Goal: Task Accomplishment & Management: Manage account settings

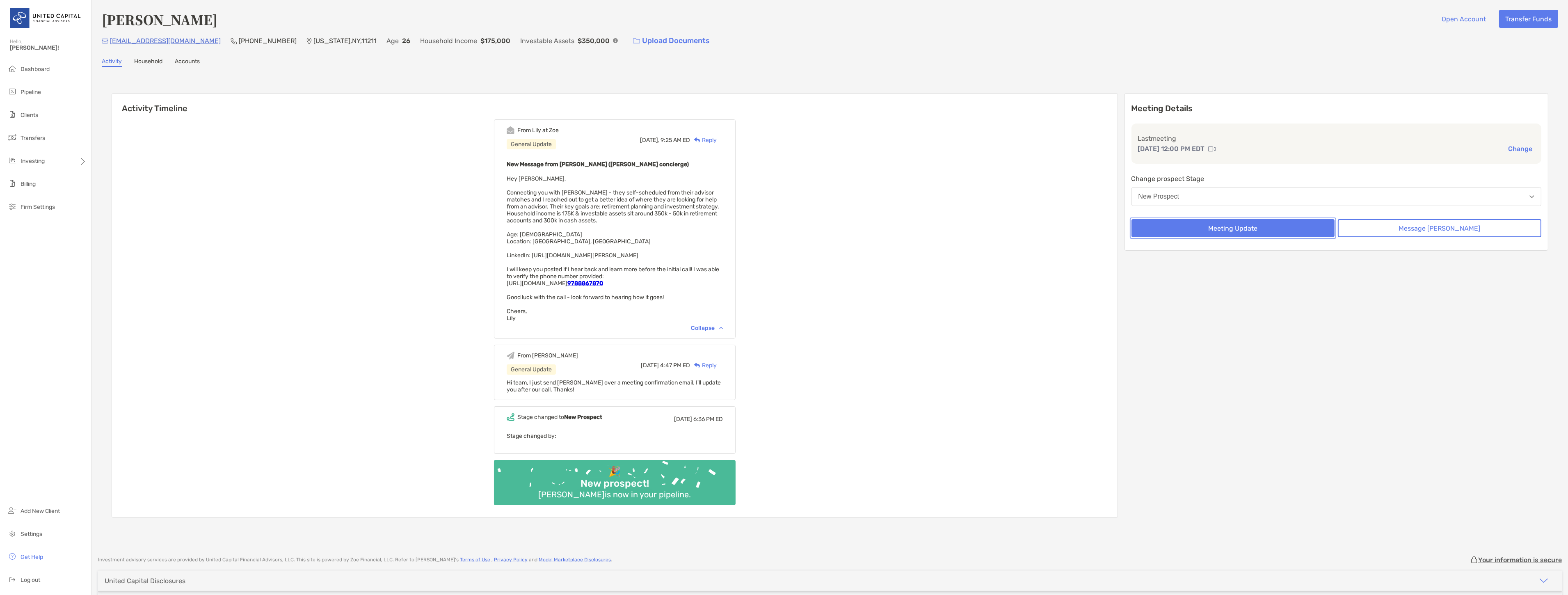
click at [1269, 228] on button "Meeting Update" at bounding box center [1233, 228] width 203 height 18
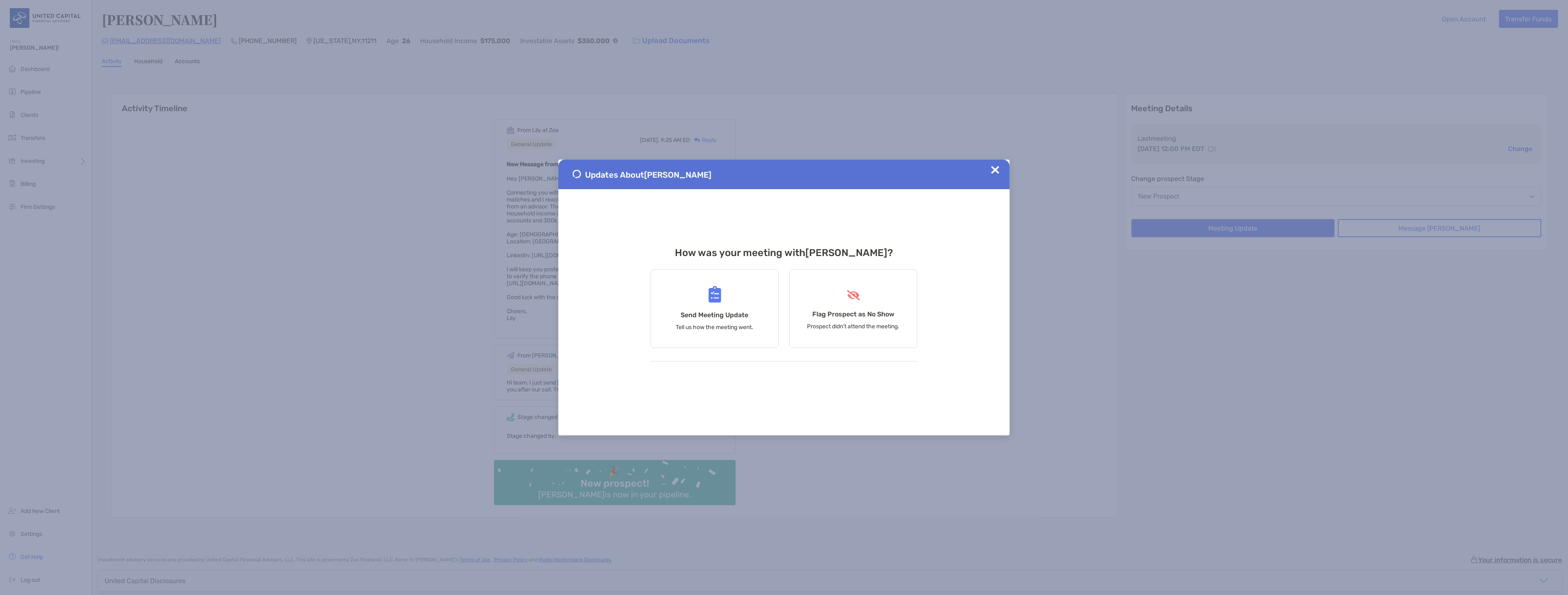
drag, startPoint x: 693, startPoint y: 382, endPoint x: 665, endPoint y: 372, distance: 29.7
drag, startPoint x: 665, startPoint y: 372, endPoint x: 697, endPoint y: 325, distance: 56.9
click at [697, 325] on p "Tell us how the meeting went." at bounding box center [714, 327] width 77 height 7
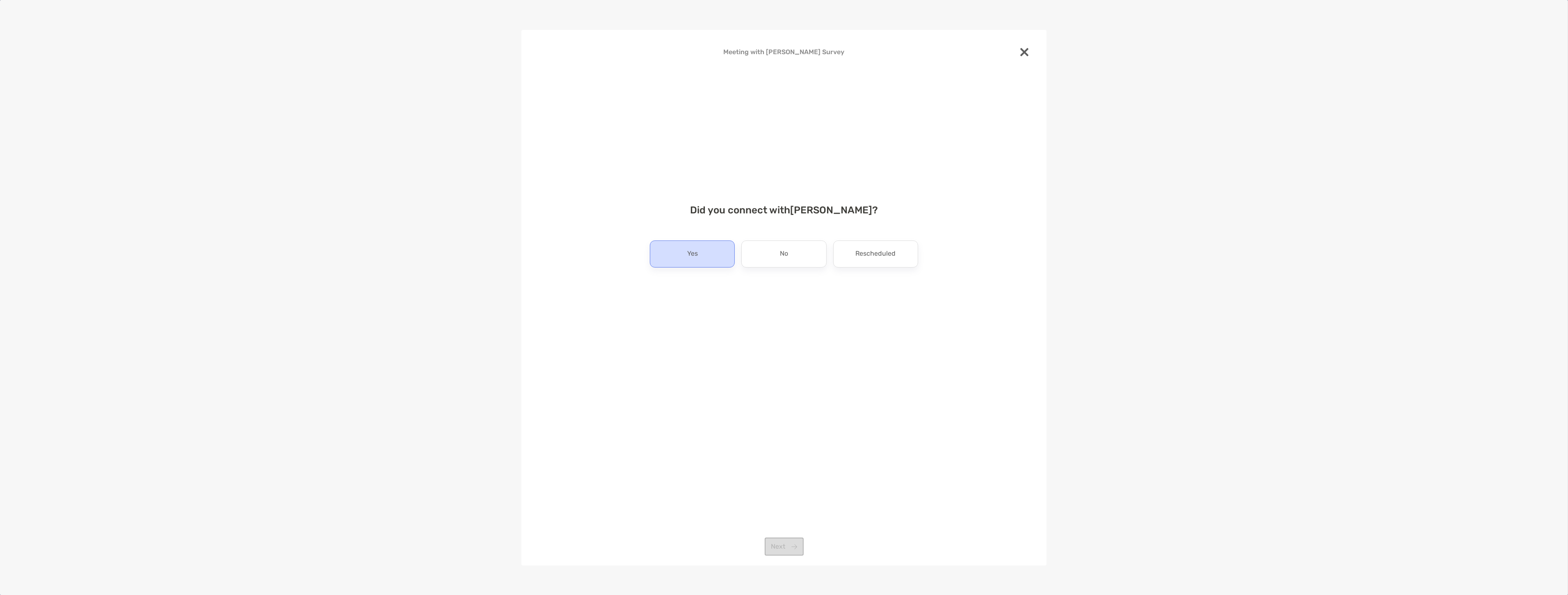
click at [702, 244] on div "Yes" at bounding box center [692, 254] width 85 height 27
click at [772, 539] on button "Next" at bounding box center [784, 546] width 39 height 18
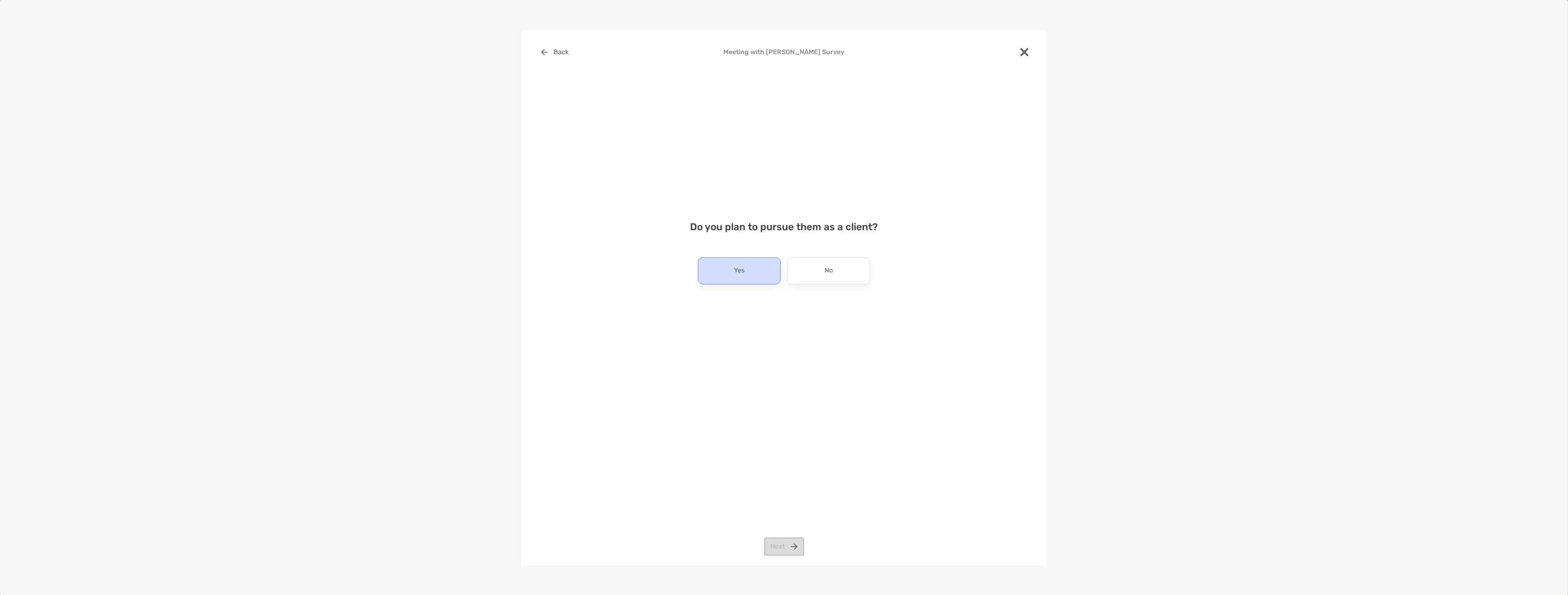
click at [722, 272] on div "Yes" at bounding box center [739, 271] width 83 height 27
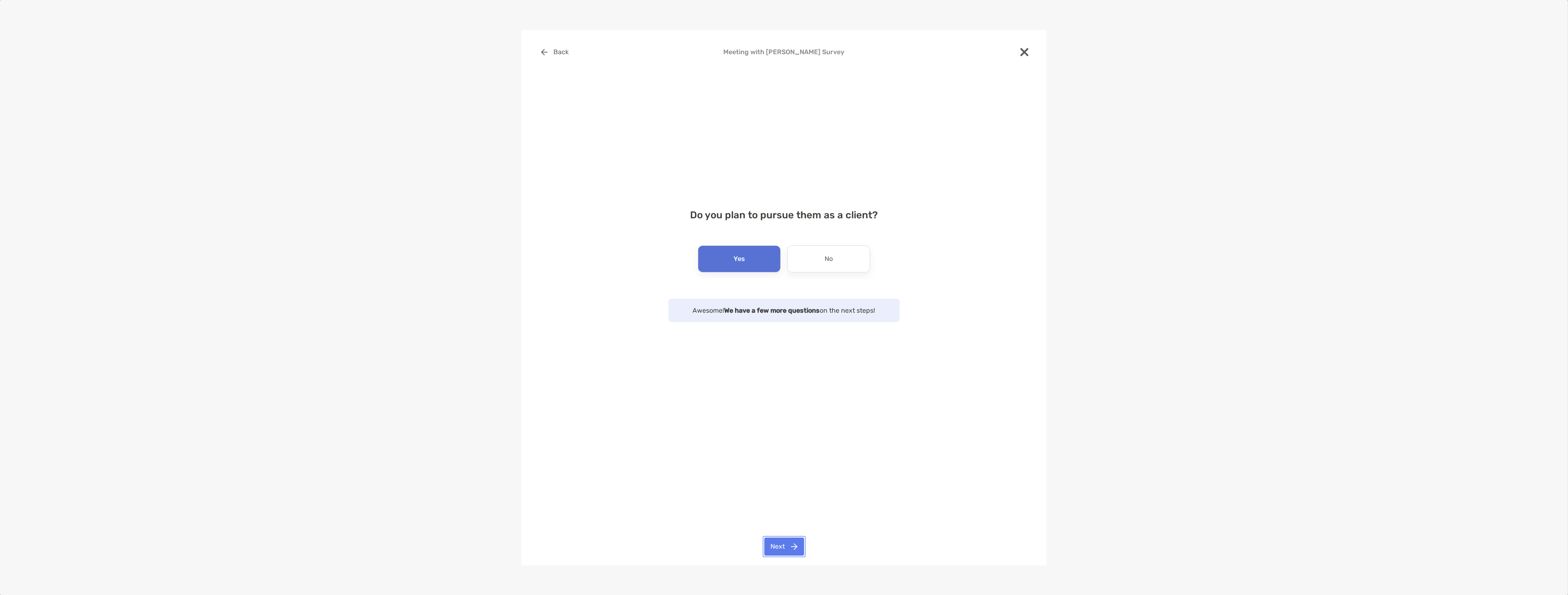
click at [777, 542] on button "Next" at bounding box center [784, 546] width 40 height 18
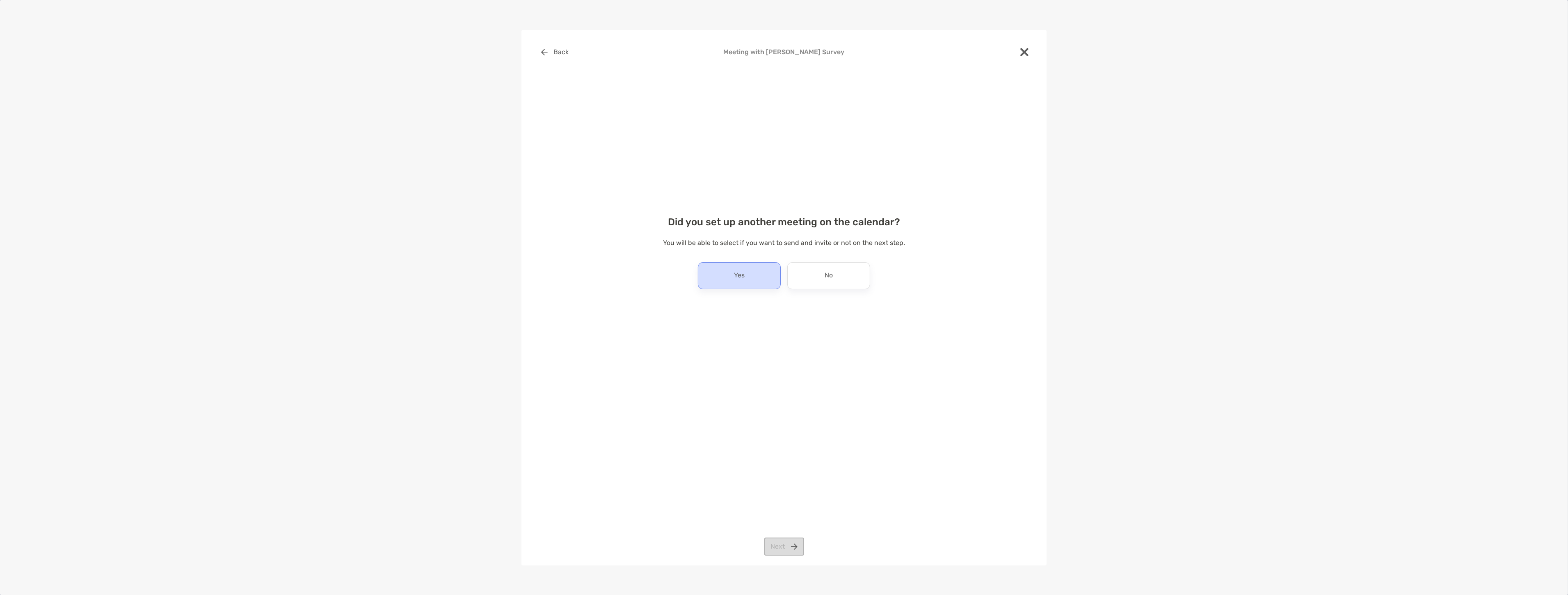
click at [736, 276] on p "Yes" at bounding box center [739, 276] width 10 height 13
click at [783, 543] on button "Next" at bounding box center [784, 546] width 40 height 18
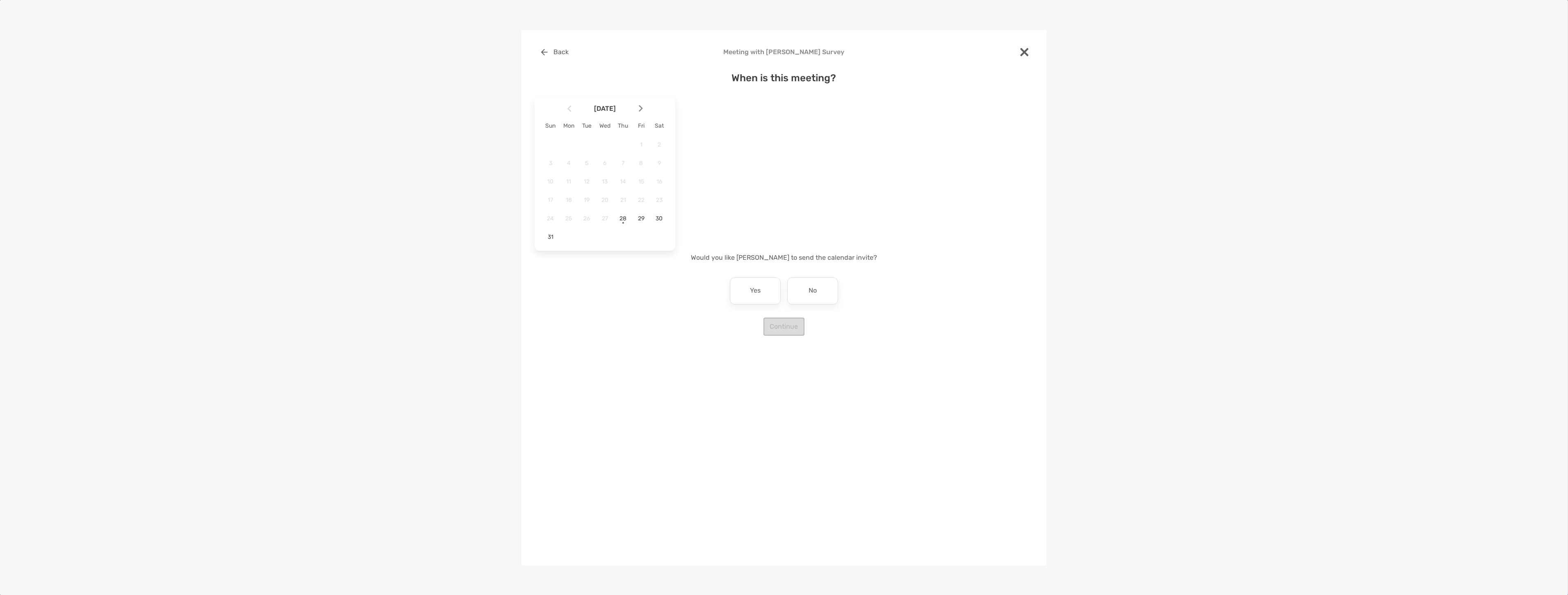
click at [631, 105] on span "August 2025" at bounding box center [605, 108] width 64 height 8
click at [639, 105] on img at bounding box center [641, 108] width 4 height 7
click at [601, 146] on span "3" at bounding box center [604, 144] width 14 height 7
click at [762, 142] on div "4:30 am" at bounding box center [775, 141] width 55 height 19
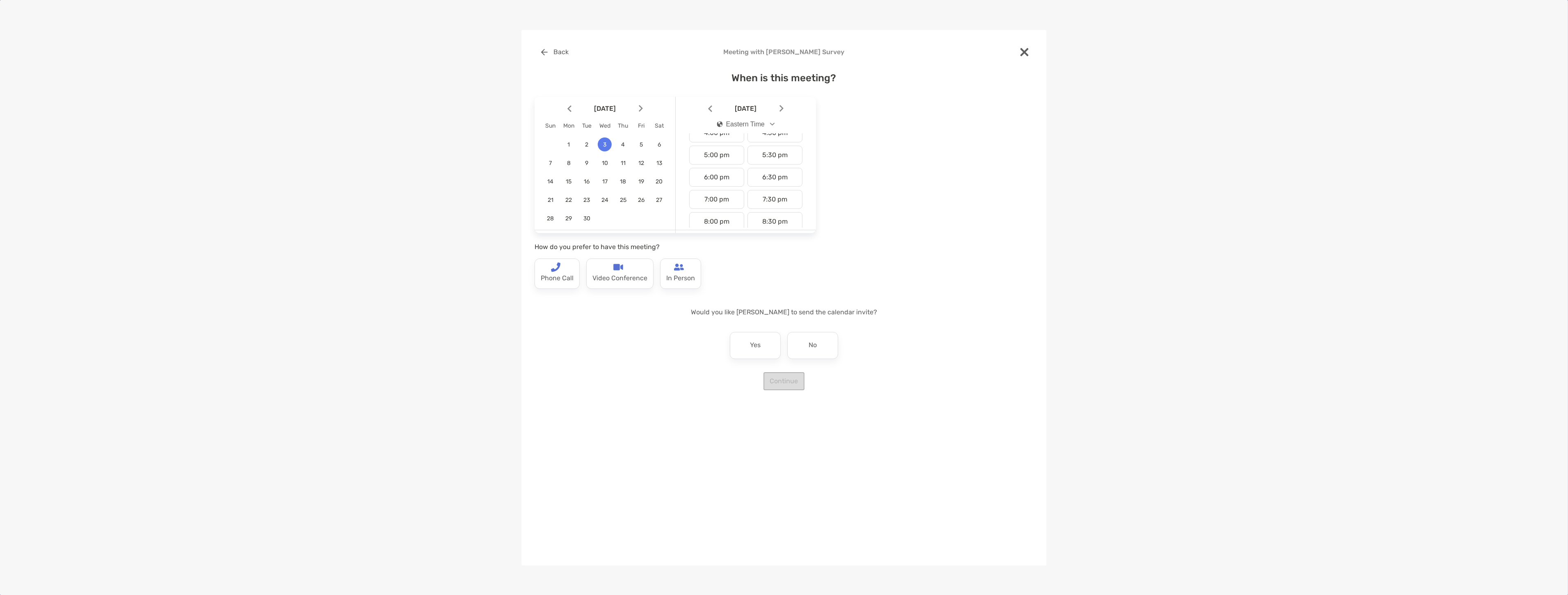
scroll to position [319, 0]
click at [767, 181] on div "4:30 pm" at bounding box center [775, 178] width 55 height 19
click at [563, 279] on p "Phone Call" at bounding box center [557, 279] width 33 height 13
click at [602, 278] on p "Video Conference" at bounding box center [620, 279] width 55 height 13
click at [770, 335] on div "Yes" at bounding box center [755, 345] width 51 height 27
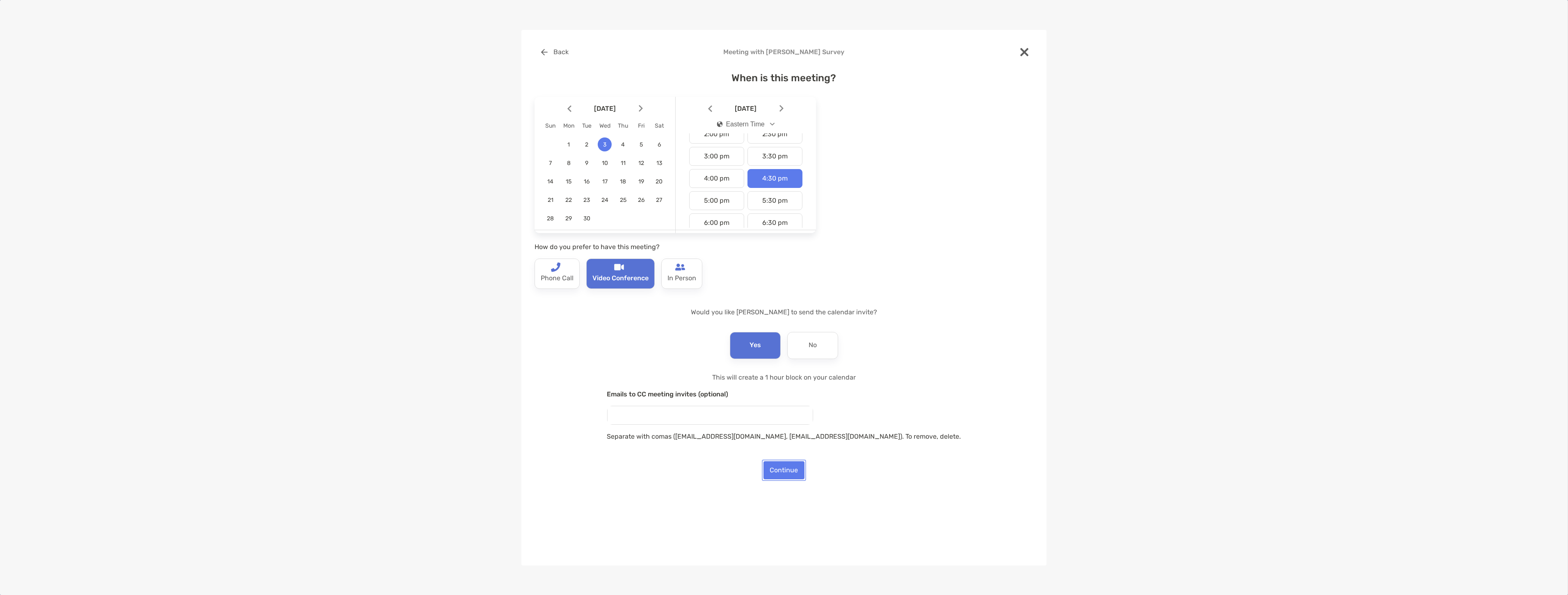
click at [792, 468] on button "Continue" at bounding box center [784, 470] width 41 height 18
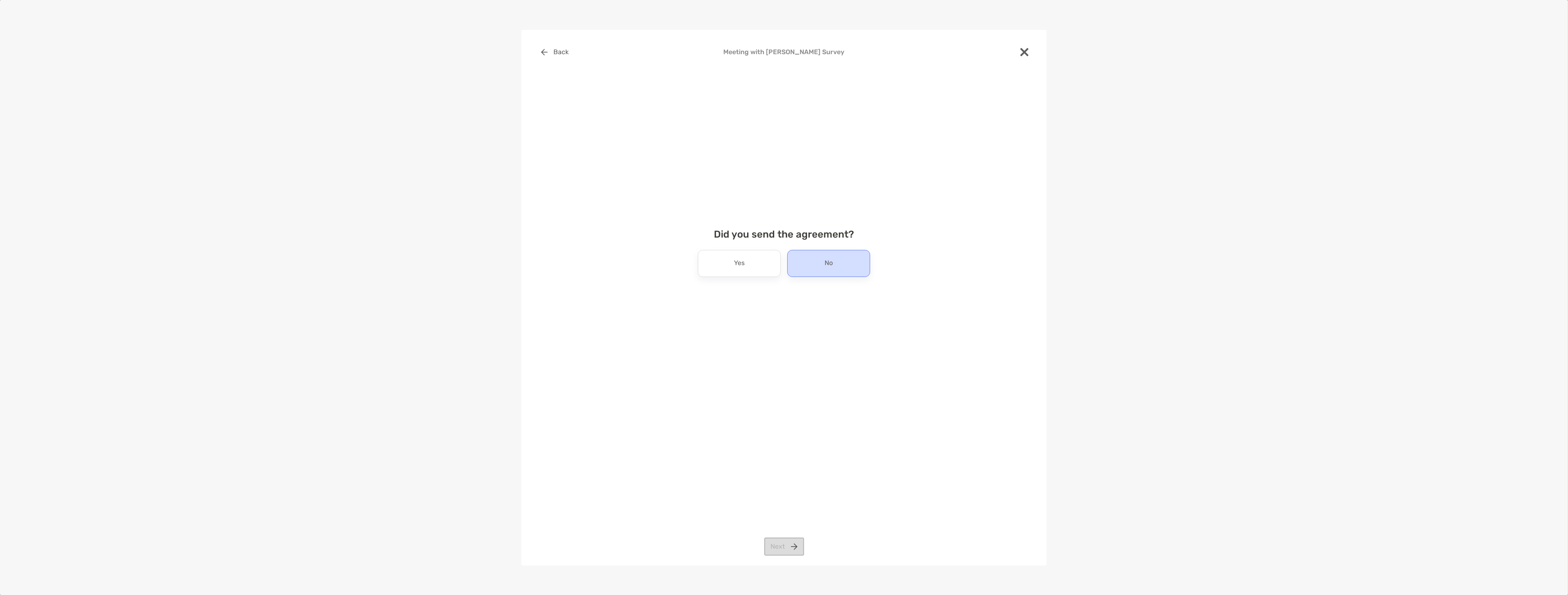
click at [821, 266] on div "No" at bounding box center [829, 263] width 83 height 27
click at [795, 551] on button "Next" at bounding box center [784, 546] width 40 height 18
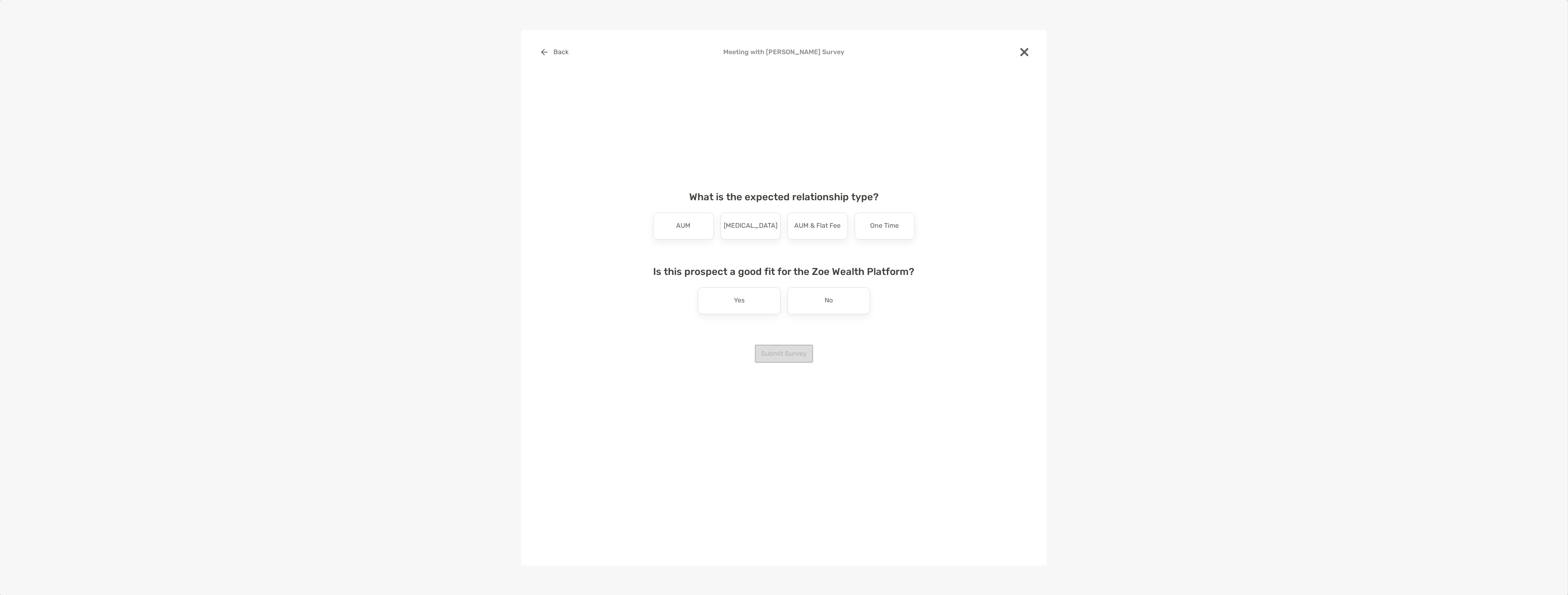
click at [703, 212] on div "What is the expected relationship type? AUM Retainer AUM & Flat Fee One Time" at bounding box center [784, 215] width 275 height 49
click at [714, 220] on div "AUM Retainer AUM & Flat Fee One Time" at bounding box center [784, 226] width 268 height 27
click at [698, 234] on div "AUM" at bounding box center [683, 226] width 60 height 27
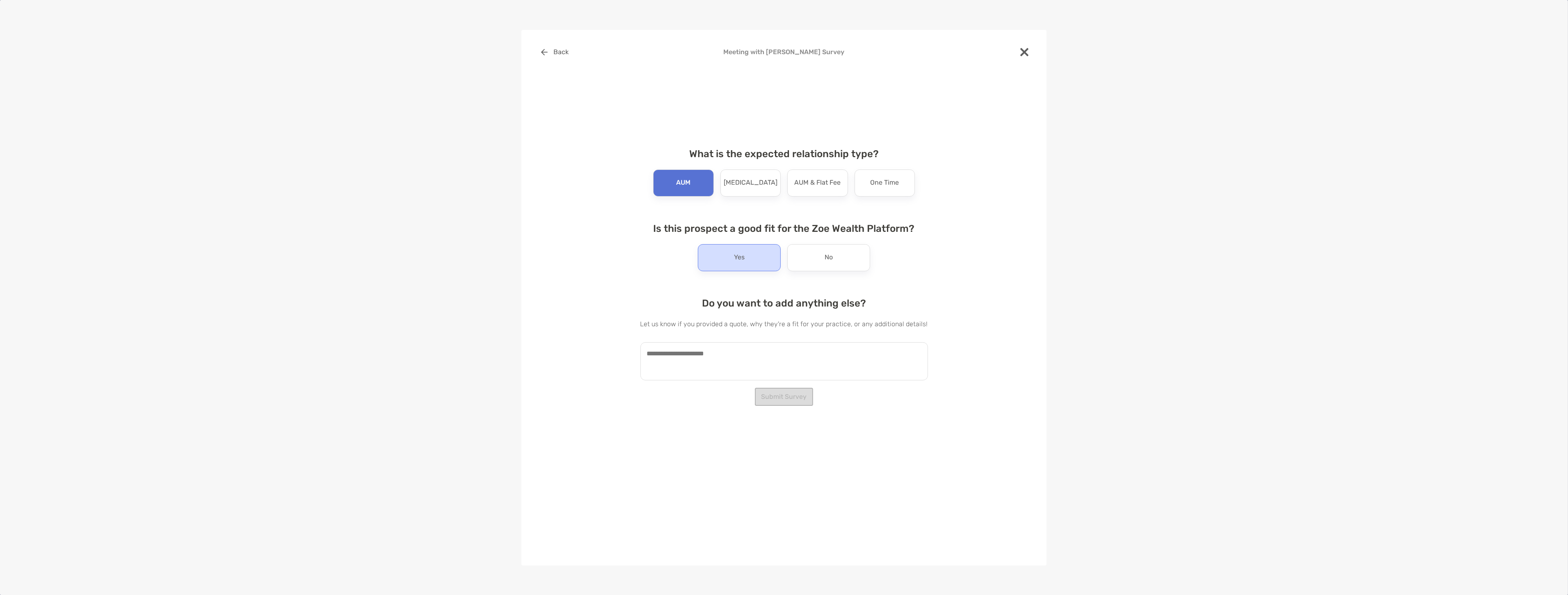
click at [726, 259] on div "Yes" at bounding box center [739, 257] width 83 height 27
click at [712, 355] on textarea at bounding box center [784, 361] width 288 height 38
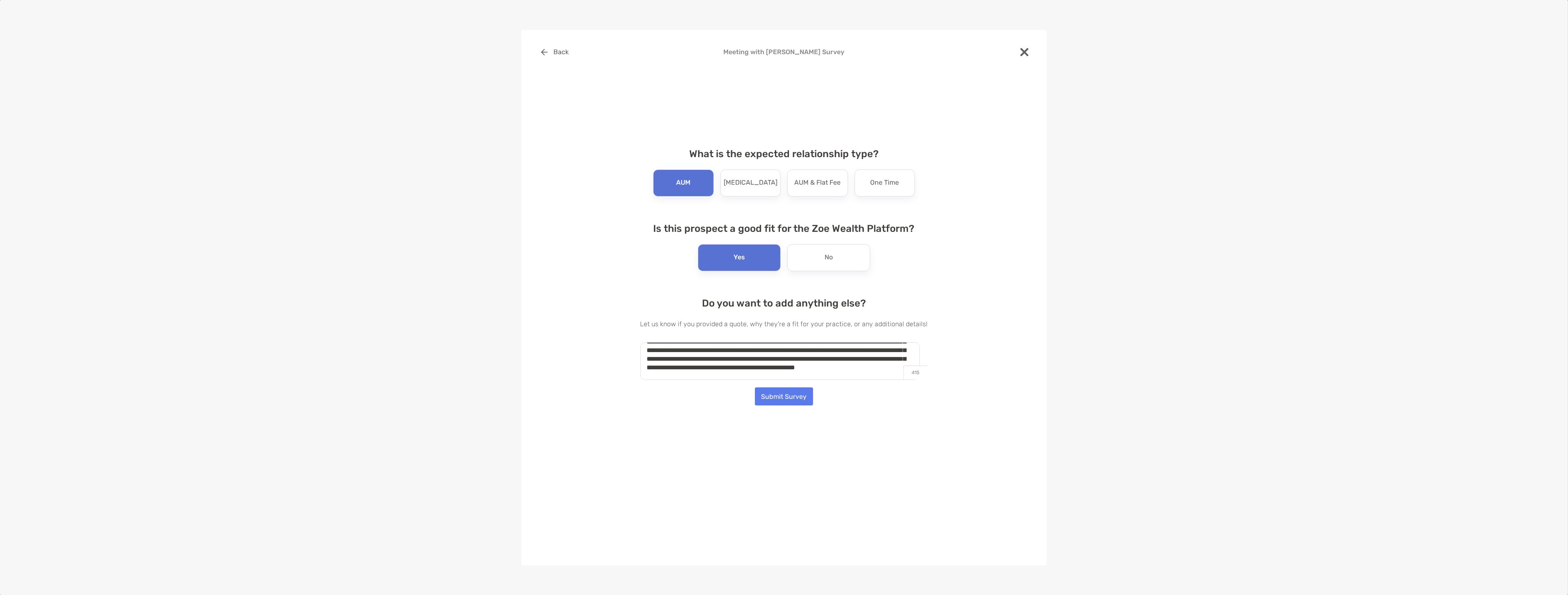
scroll to position [38, 0]
click at [686, 375] on textarea "**********" at bounding box center [780, 361] width 279 height 38
click at [731, 378] on textarea "**********" at bounding box center [780, 361] width 279 height 38
type textarea "**********"
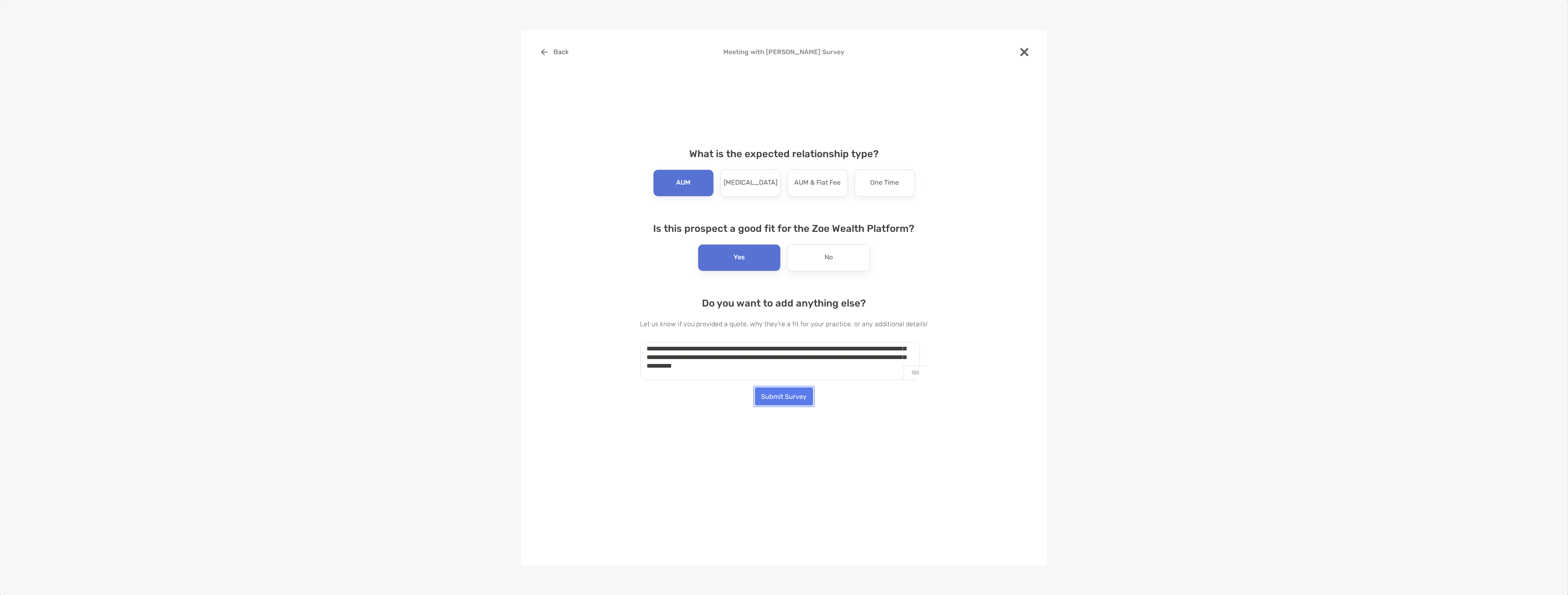
click at [786, 395] on button "Submit Survey" at bounding box center [784, 396] width 58 height 18
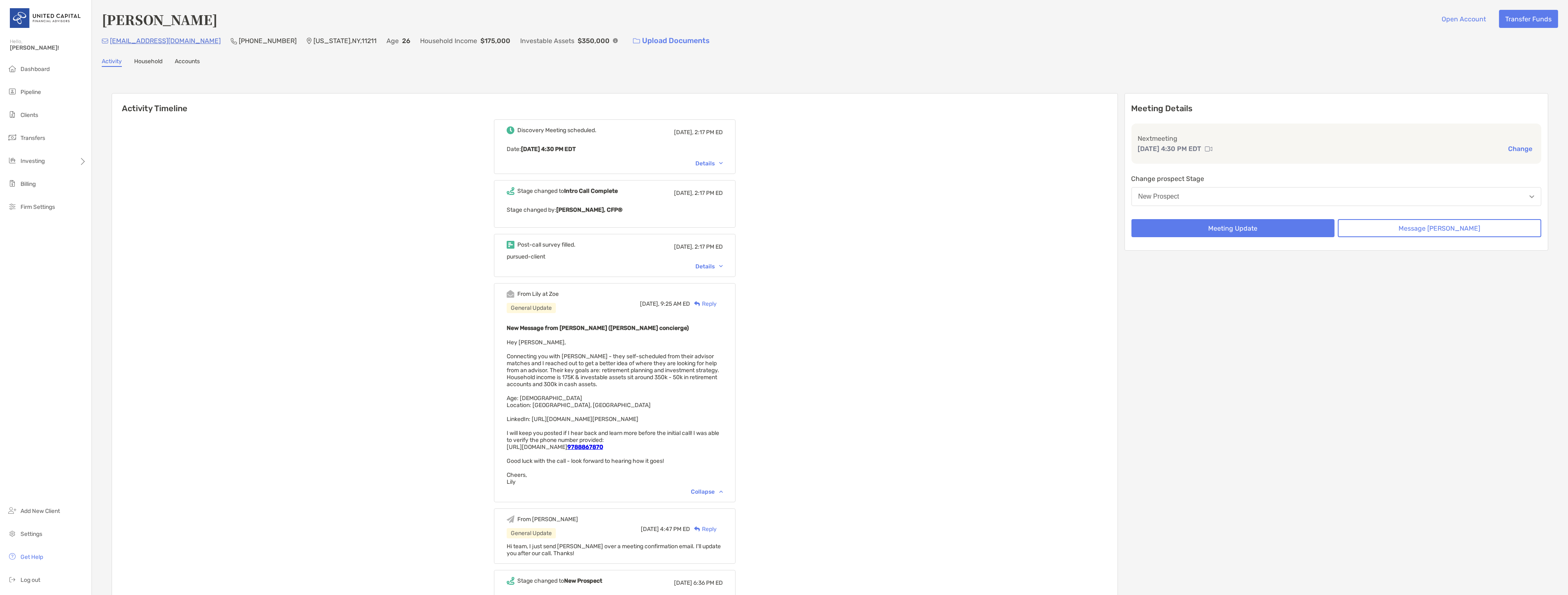
click at [711, 154] on div "Discovery Meeting scheduled. Today, 2:17 PM ED Date : Wed, Sep 3 4:30 PM EDT De…" at bounding box center [615, 147] width 242 height 55
click at [717, 165] on div "Details" at bounding box center [709, 163] width 27 height 7
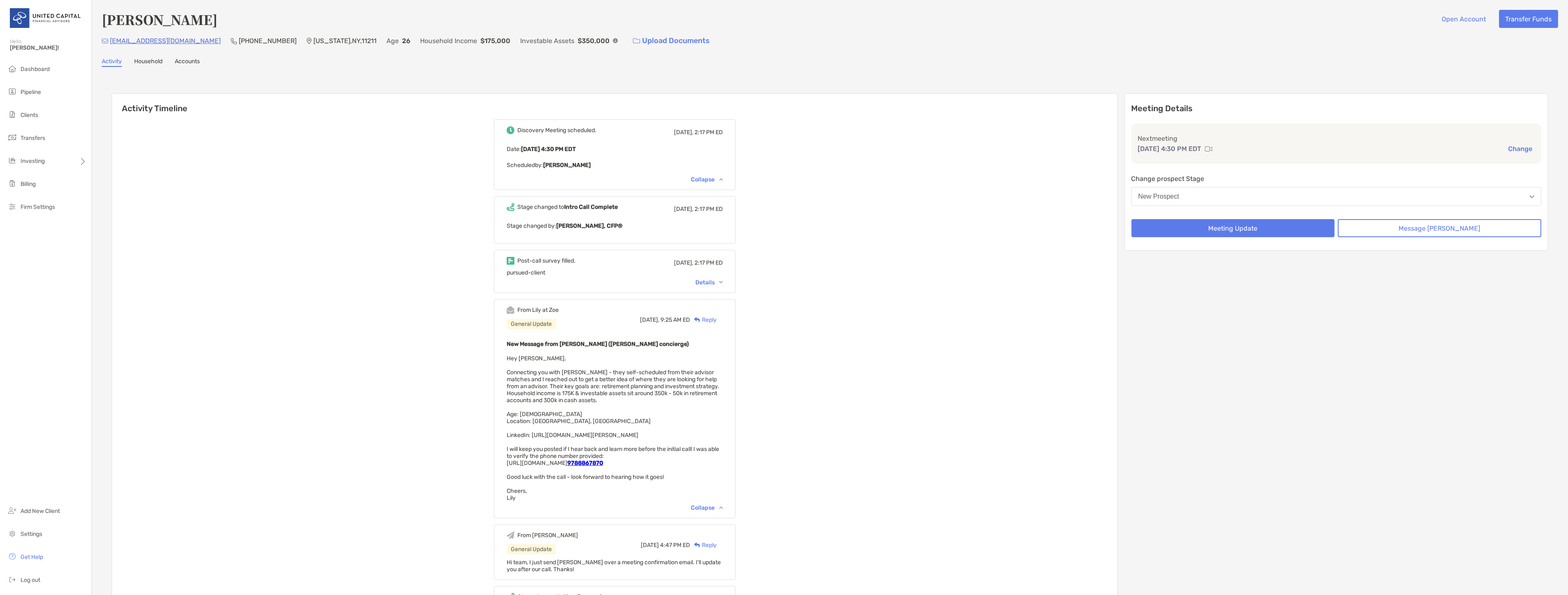
click at [722, 177] on div "Collapse" at bounding box center [706, 179] width 32 height 7
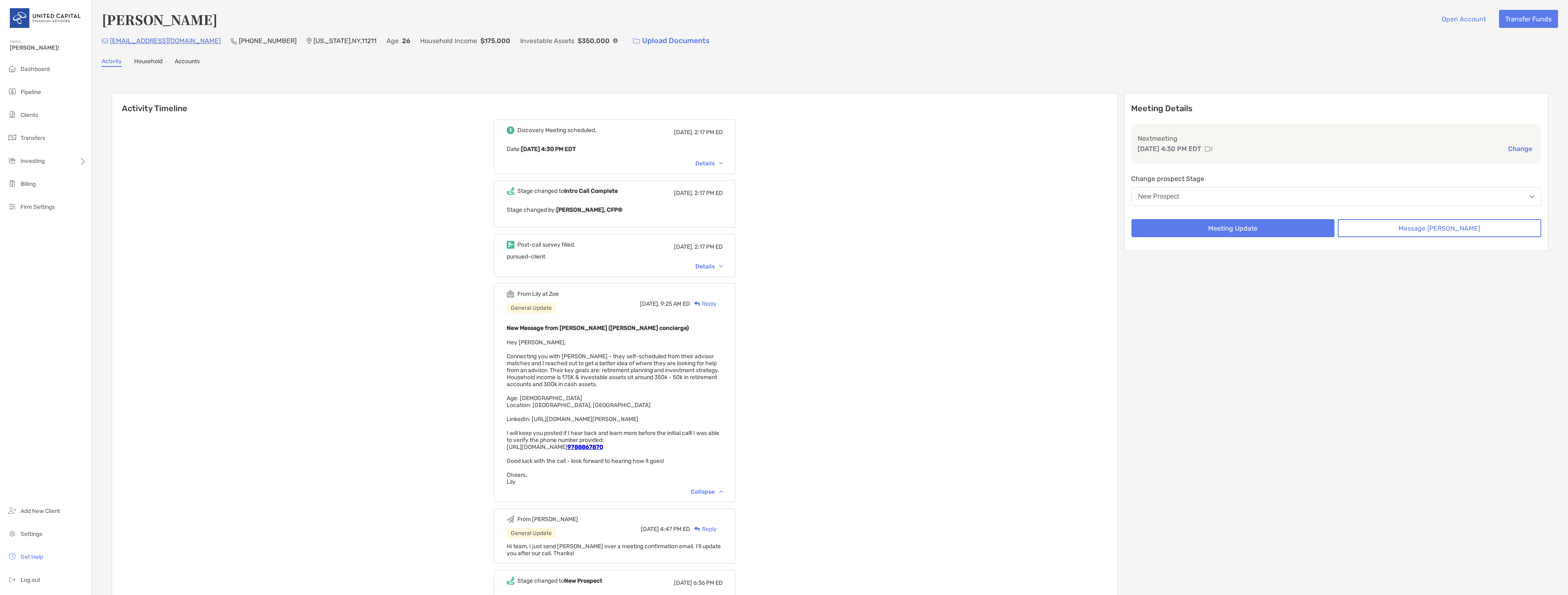
click at [723, 265] on div "Details" at bounding box center [709, 266] width 27 height 7
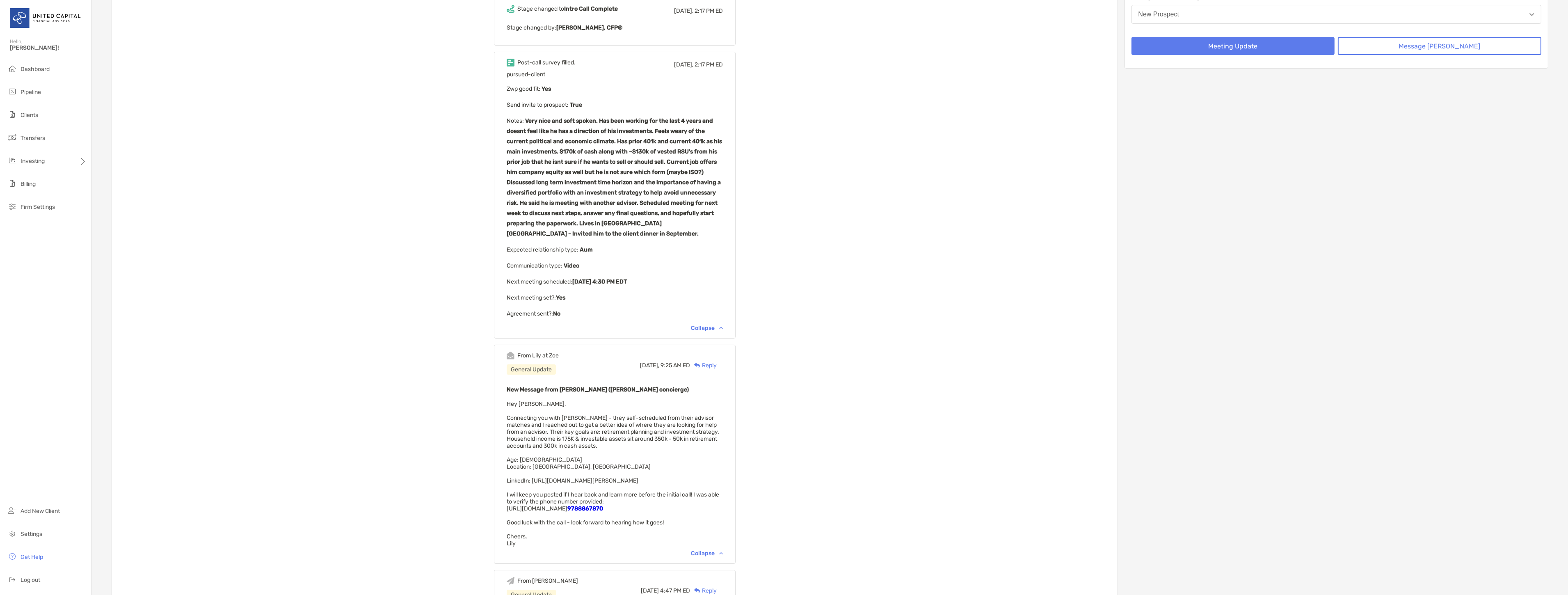
scroll to position [0, 0]
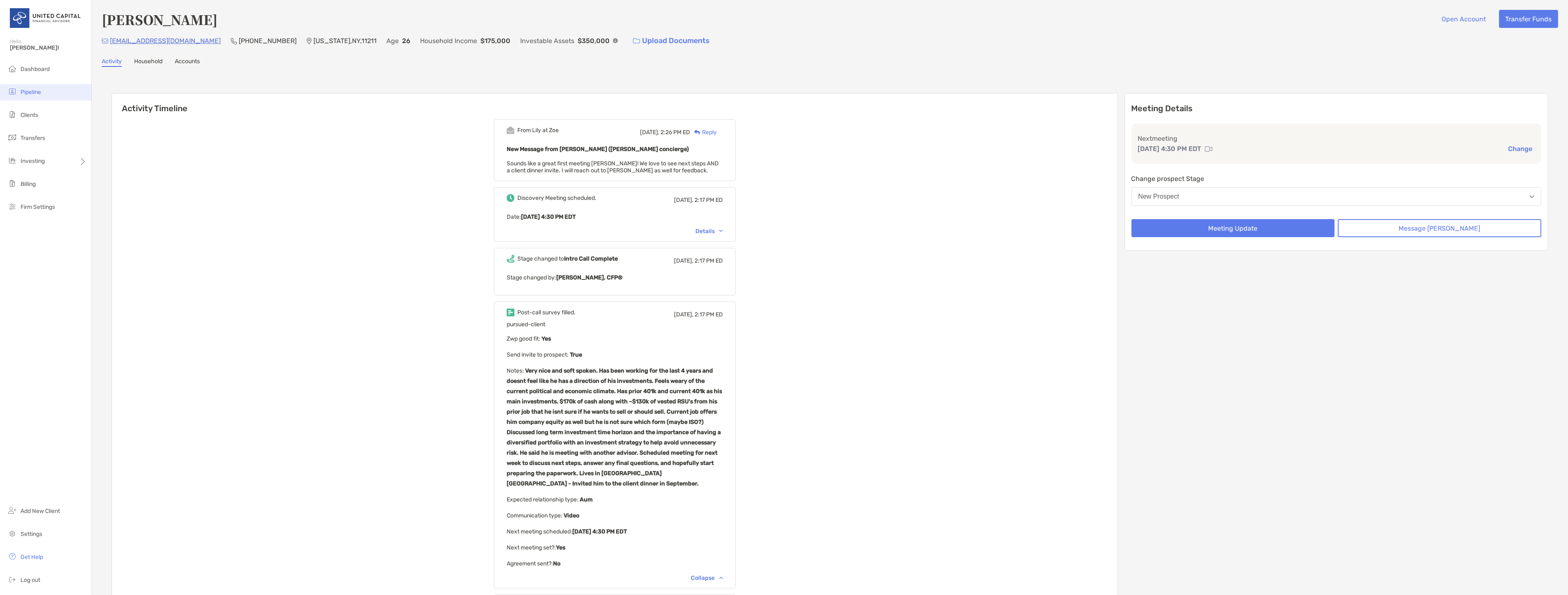
click at [46, 94] on li "Pipeline" at bounding box center [46, 92] width 91 height 16
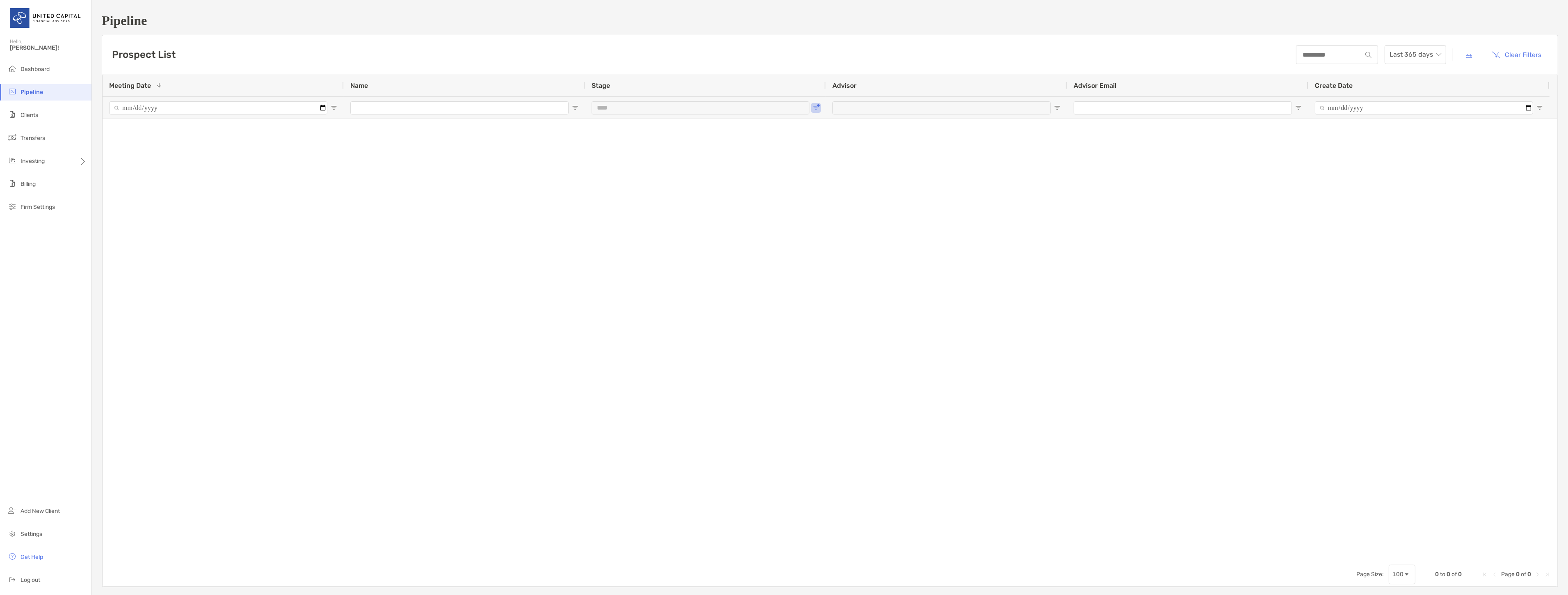
click at [574, 108] on span "Open Filter Menu" at bounding box center [575, 108] width 7 height 7
click at [633, 126] on div "Contains" at bounding box center [603, 122] width 58 height 7
click at [635, 133] on div "Contains" at bounding box center [607, 123] width 74 height 20
click at [517, 150] on div at bounding box center [830, 340] width 1455 height 443
click at [26, 97] on li "Pipeline" at bounding box center [46, 92] width 91 height 16
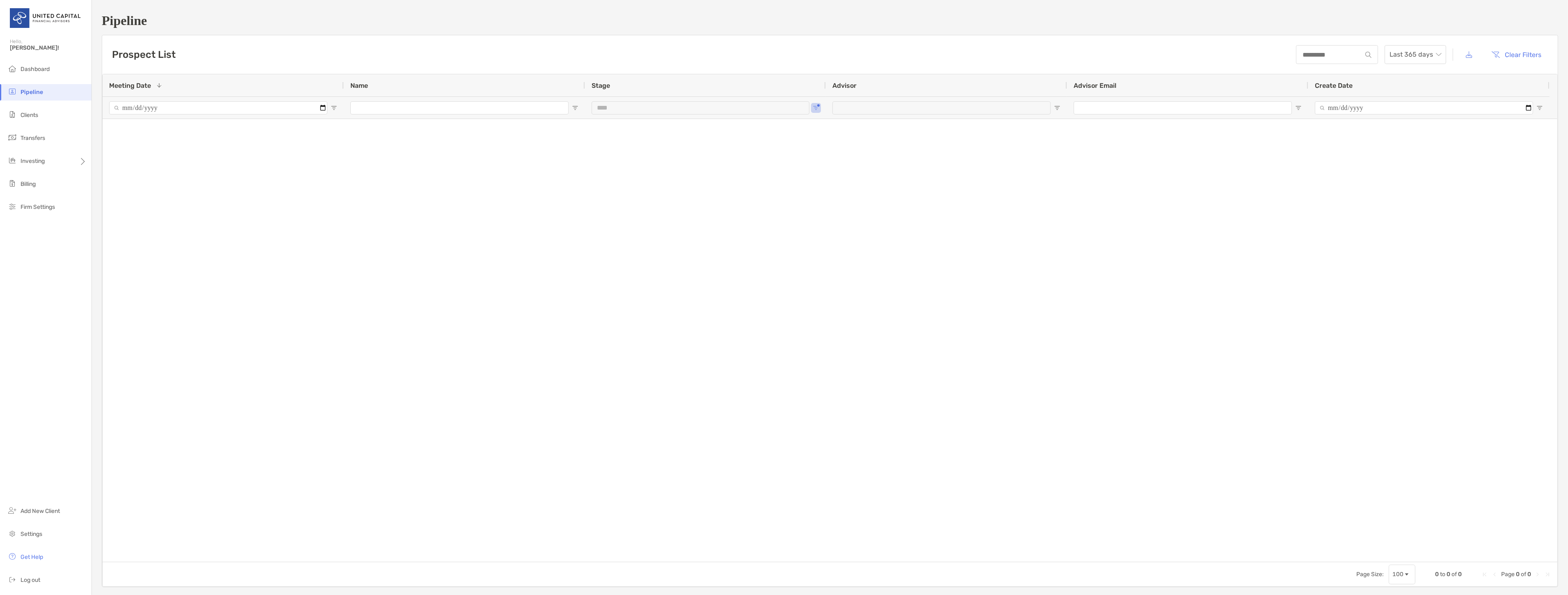
click at [580, 109] on div at bounding box center [464, 108] width 241 height 22
click at [572, 109] on span "Open Filter Menu" at bounding box center [575, 108] width 7 height 7
click at [810, 113] on div "***" at bounding box center [705, 108] width 241 height 22
click at [815, 109] on span "Open Filter Menu" at bounding box center [816, 108] width 7 height 7
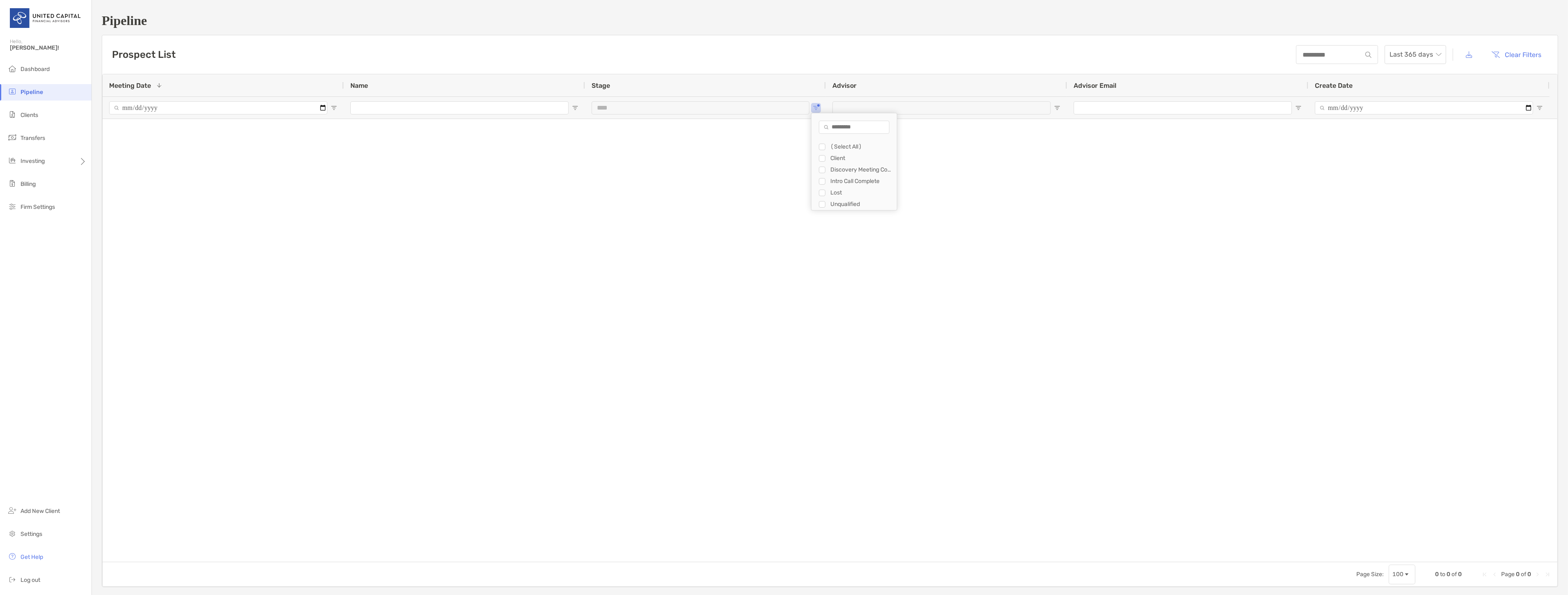
type input "**********"
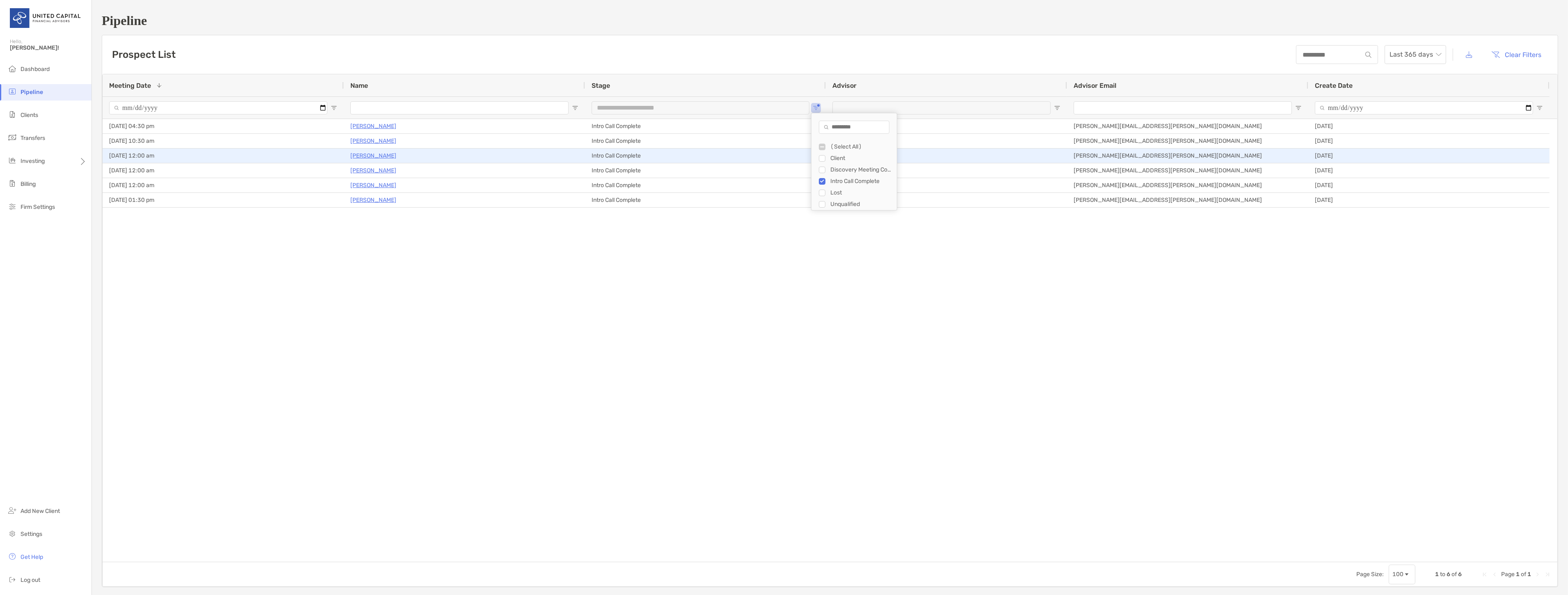
click at [369, 154] on p "[PERSON_NAME]" at bounding box center [373, 156] width 46 height 10
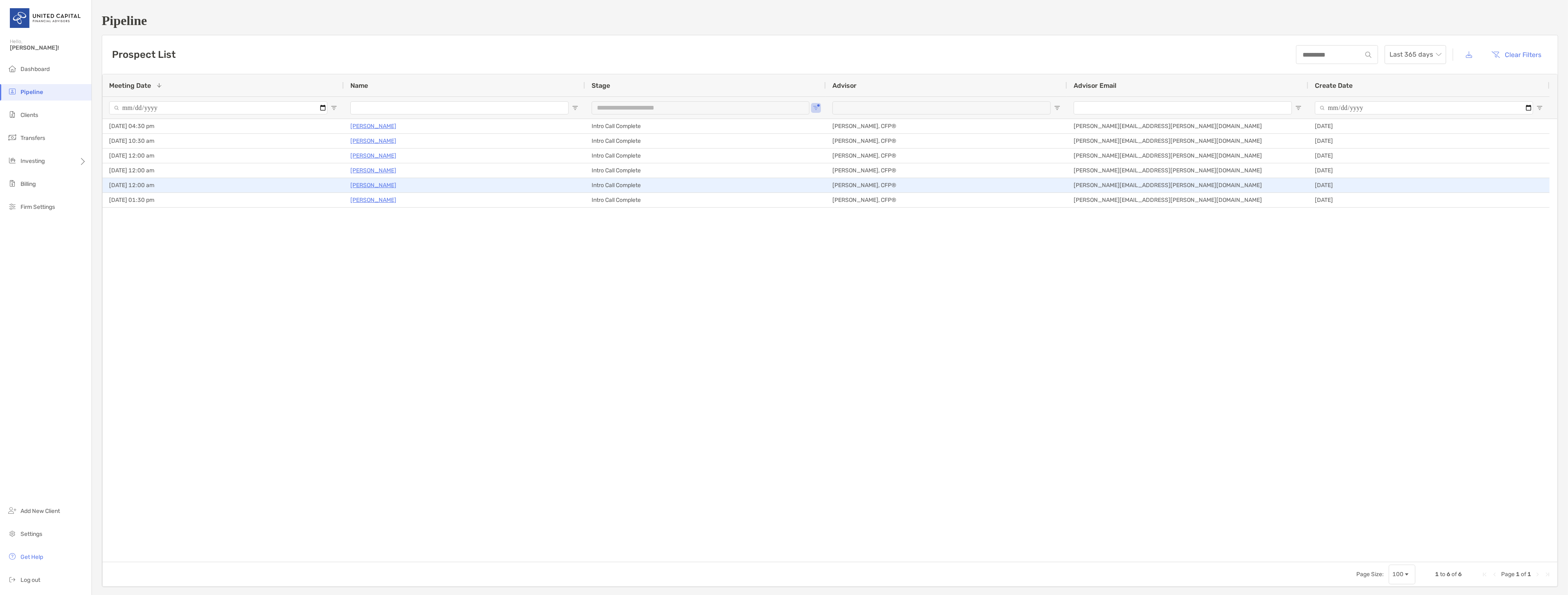
click at [361, 186] on p "[PERSON_NAME]" at bounding box center [373, 185] width 46 height 10
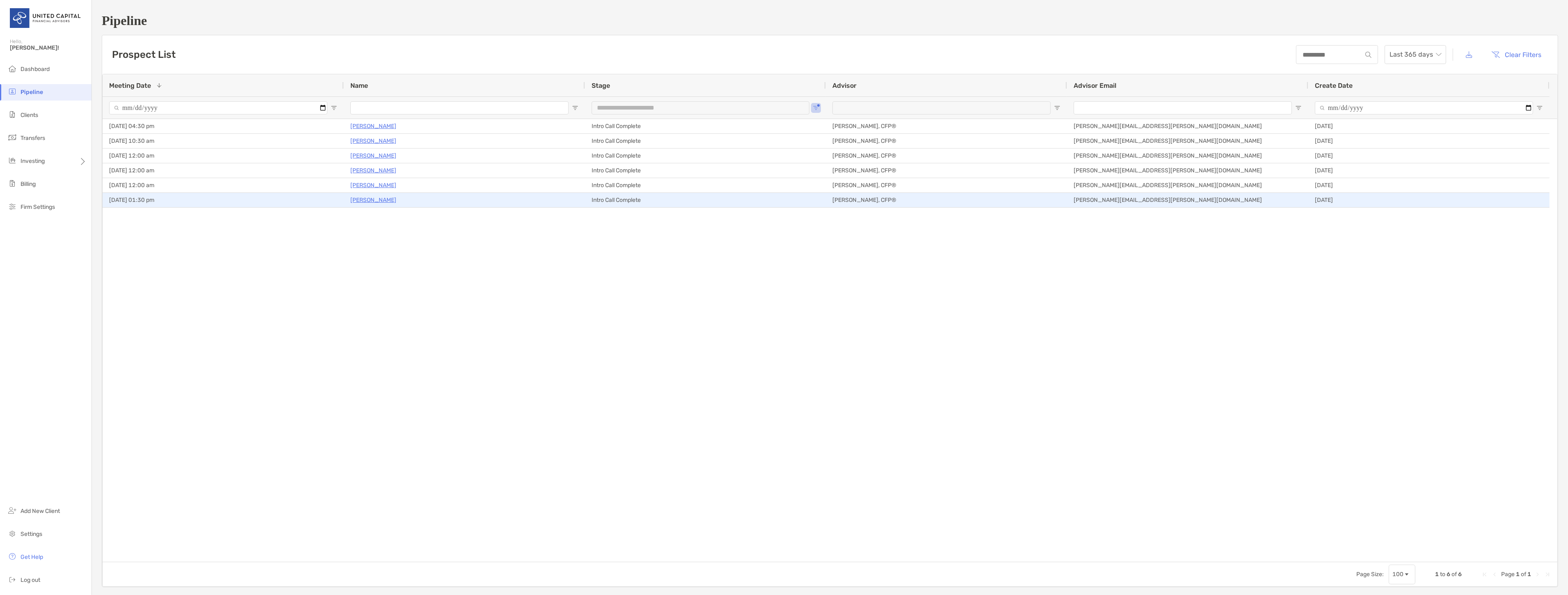
click at [351, 198] on p "[PERSON_NAME]" at bounding box center [373, 200] width 46 height 10
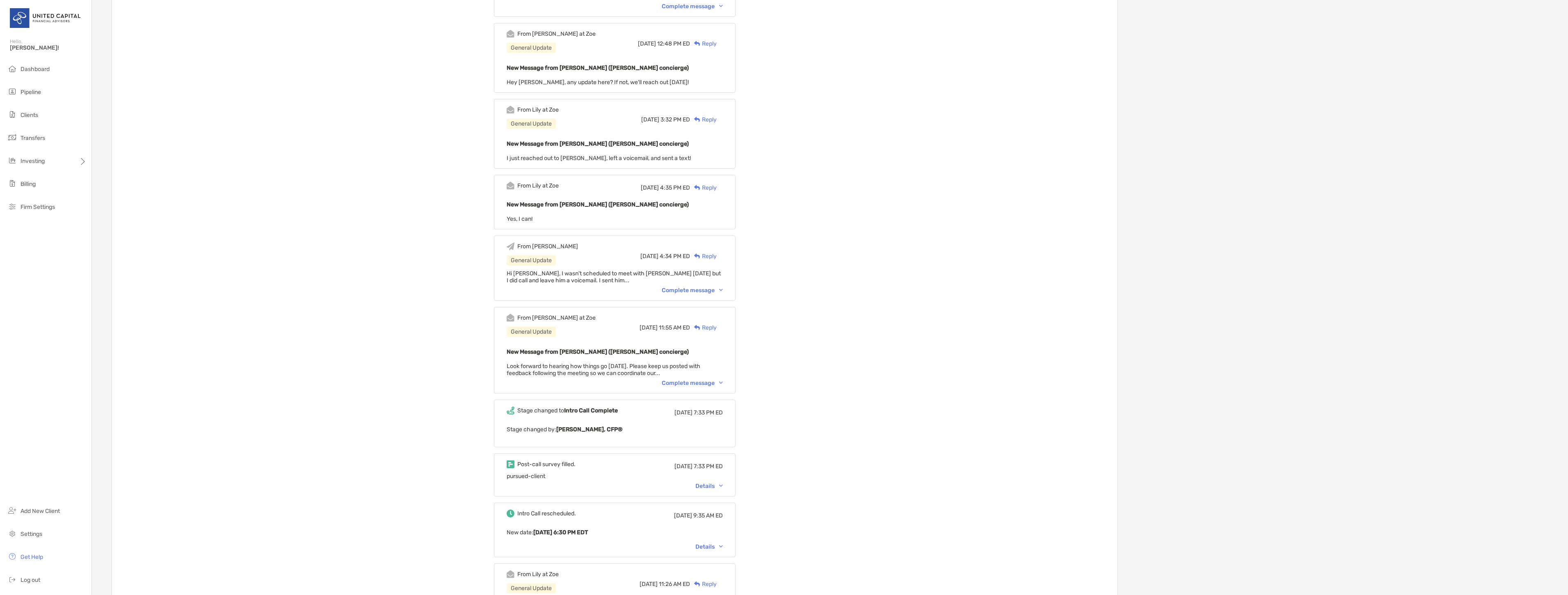
scroll to position [319, 0]
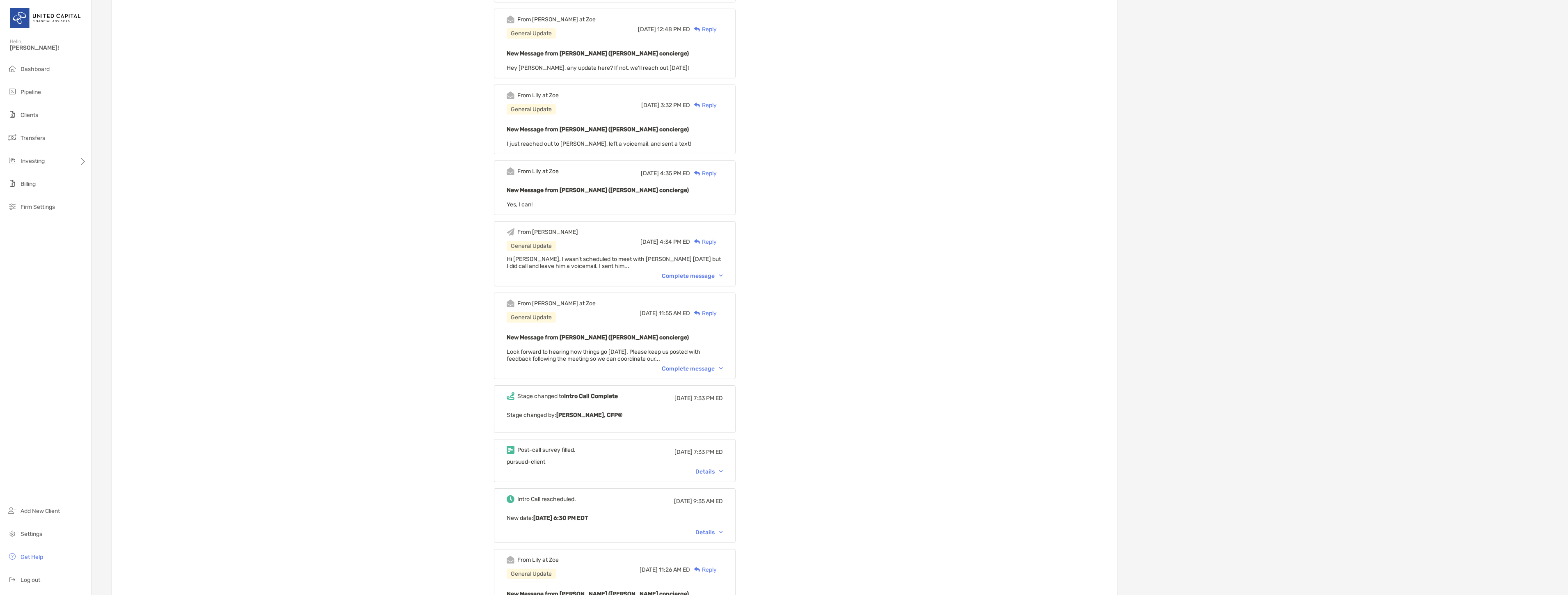
click at [708, 471] on div "Details" at bounding box center [709, 471] width 27 height 7
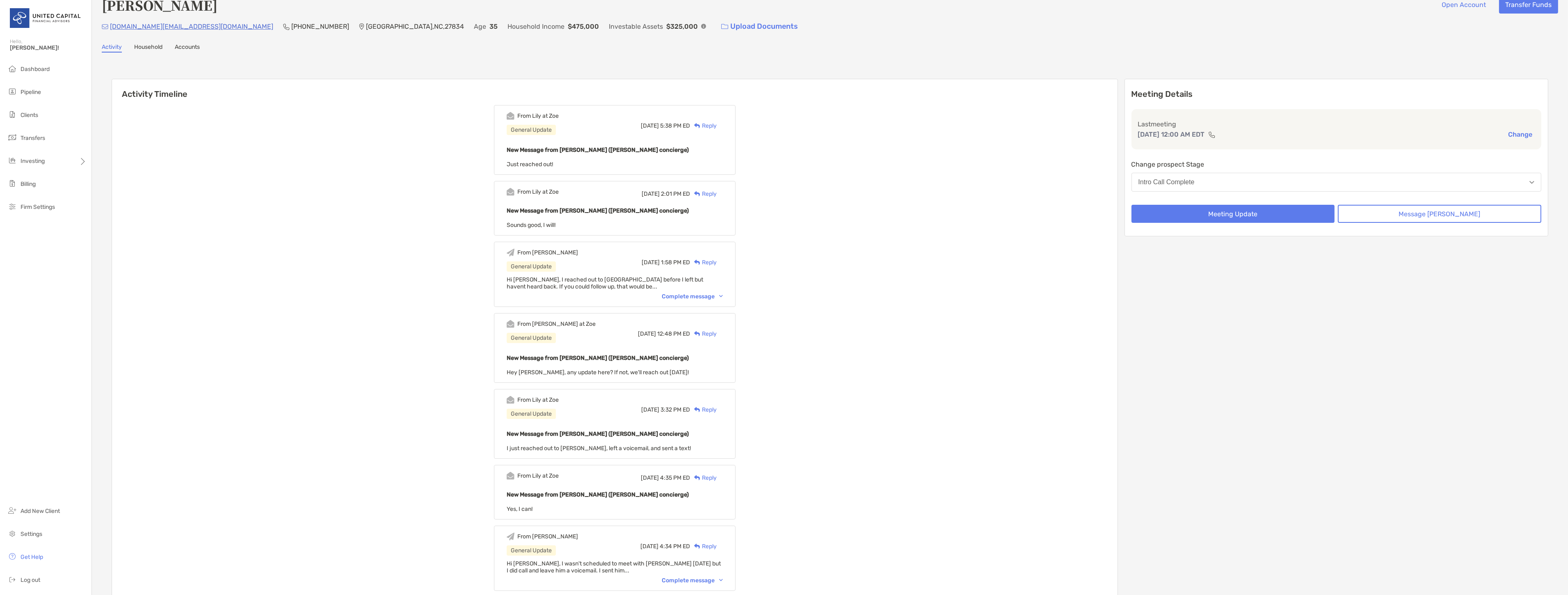
scroll to position [0, 0]
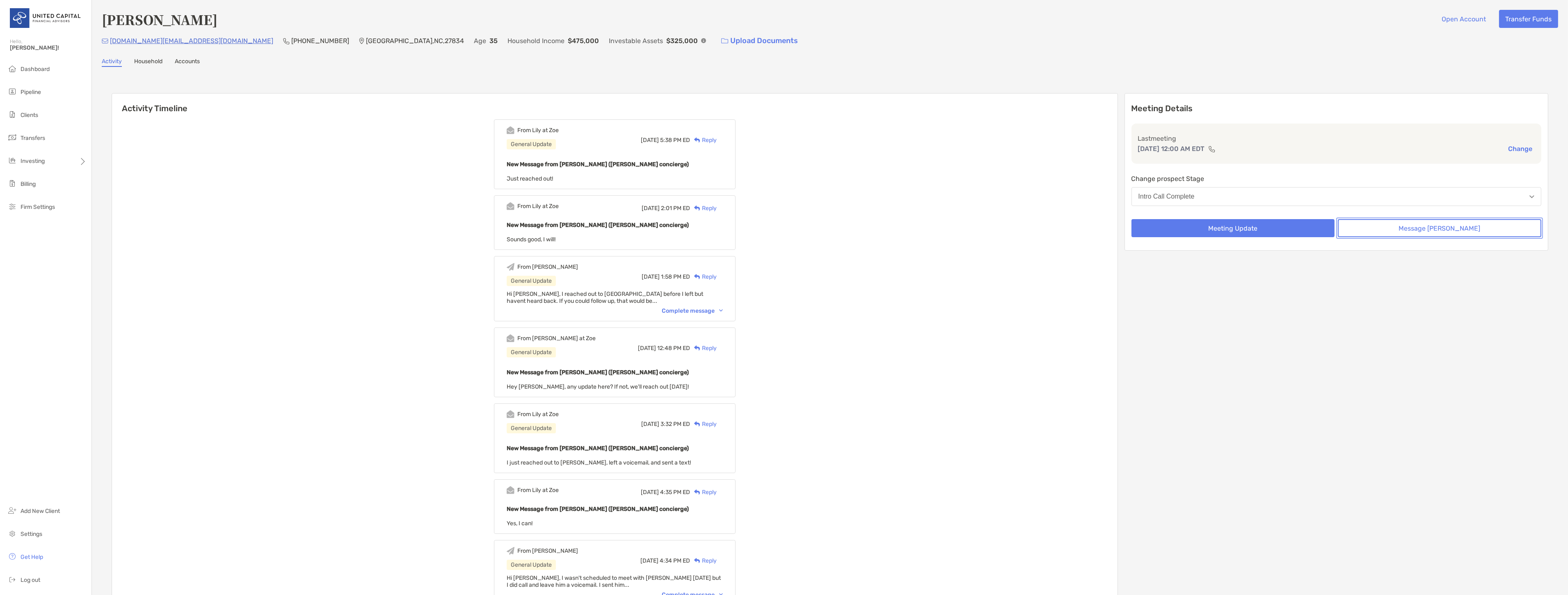
click at [1466, 220] on button "Message [PERSON_NAME]" at bounding box center [1440, 228] width 203 height 18
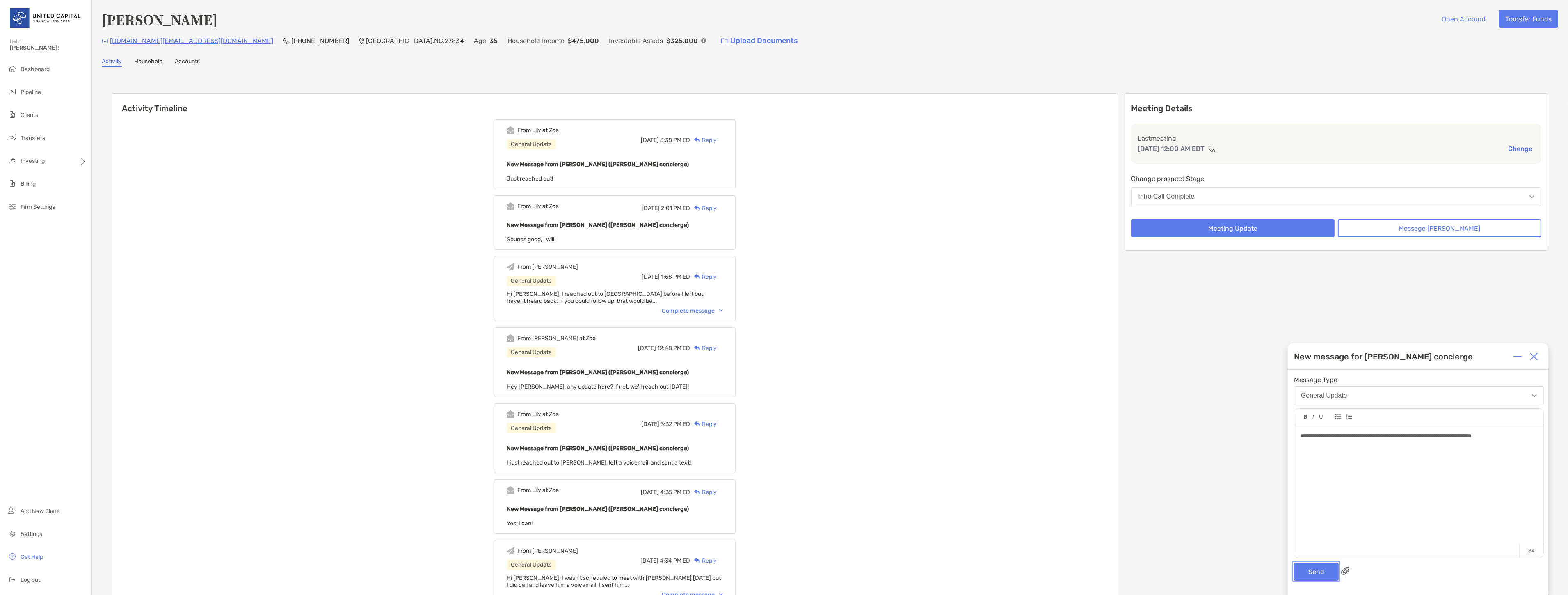
click at [1295, 573] on button "Send" at bounding box center [1317, 571] width 45 height 18
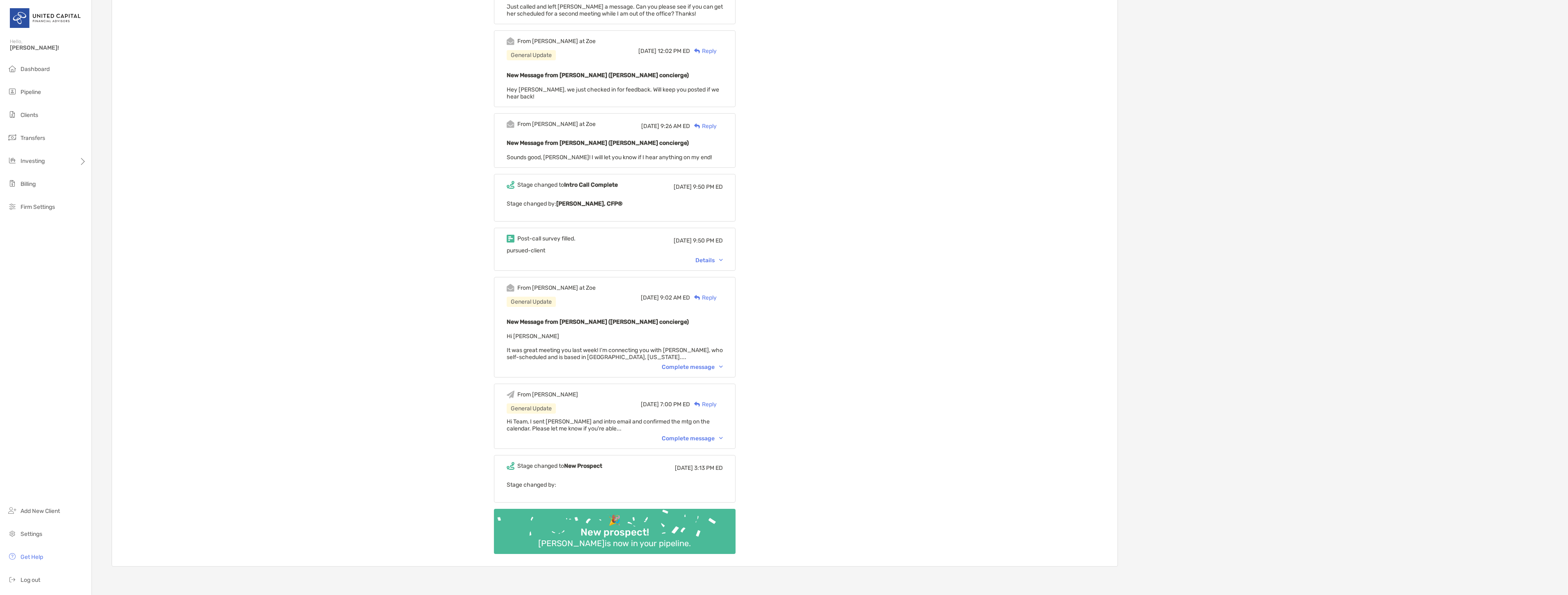
scroll to position [274, 0]
click at [721, 257] on div "Details" at bounding box center [709, 260] width 27 height 7
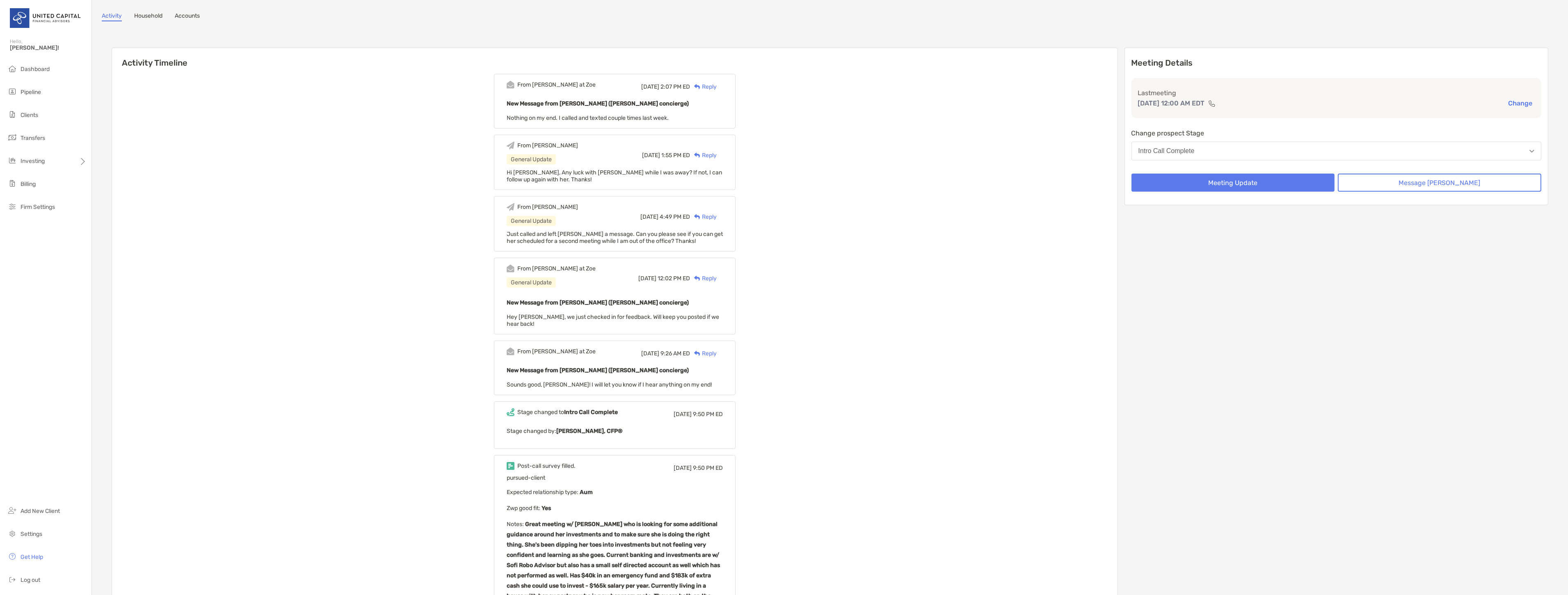
scroll to position [0, 0]
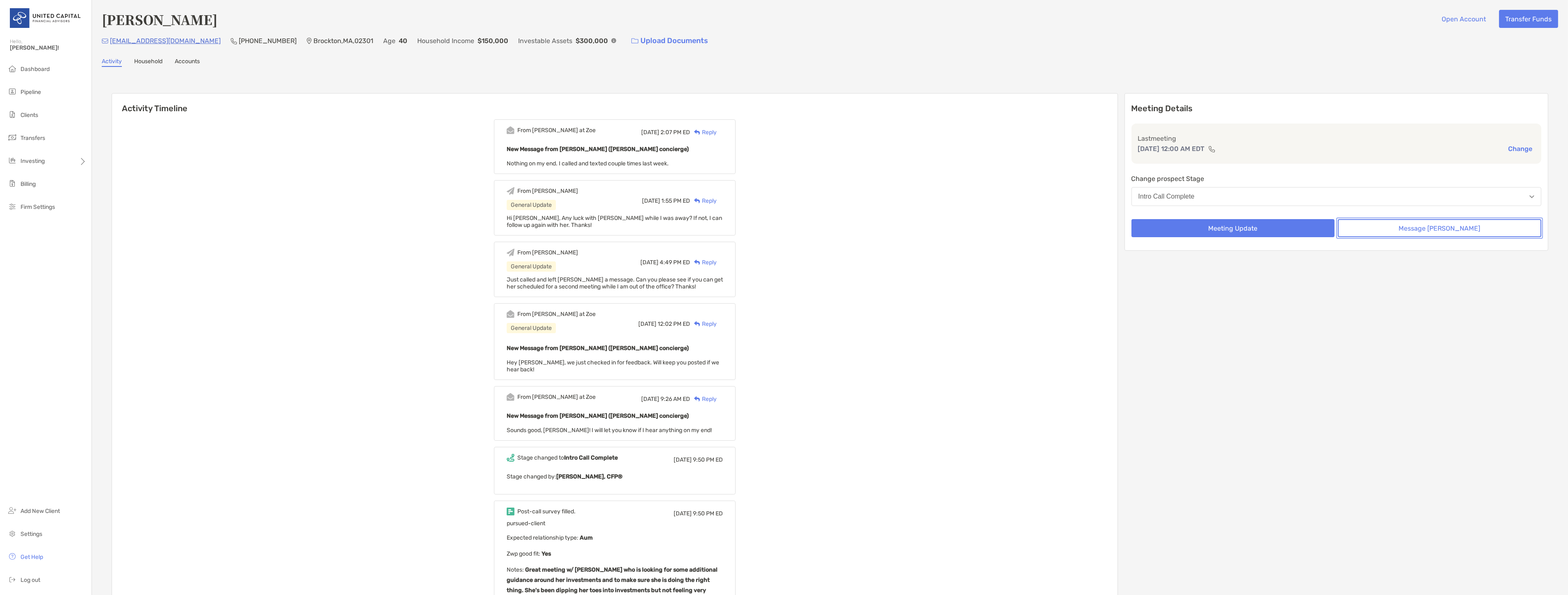
click at [1415, 232] on button "Message Zoe" at bounding box center [1440, 228] width 203 height 18
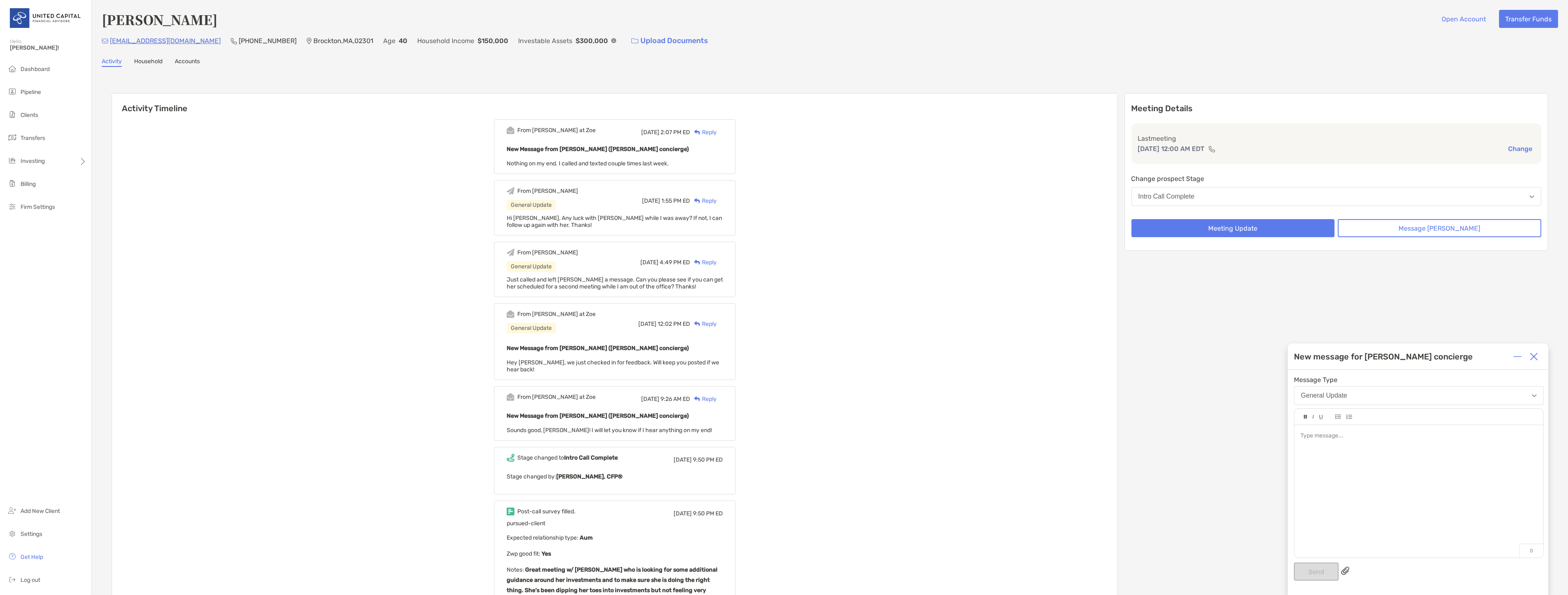
click at [1318, 437] on div at bounding box center [1419, 436] width 237 height 9
click at [1312, 572] on button "Send" at bounding box center [1317, 571] width 45 height 18
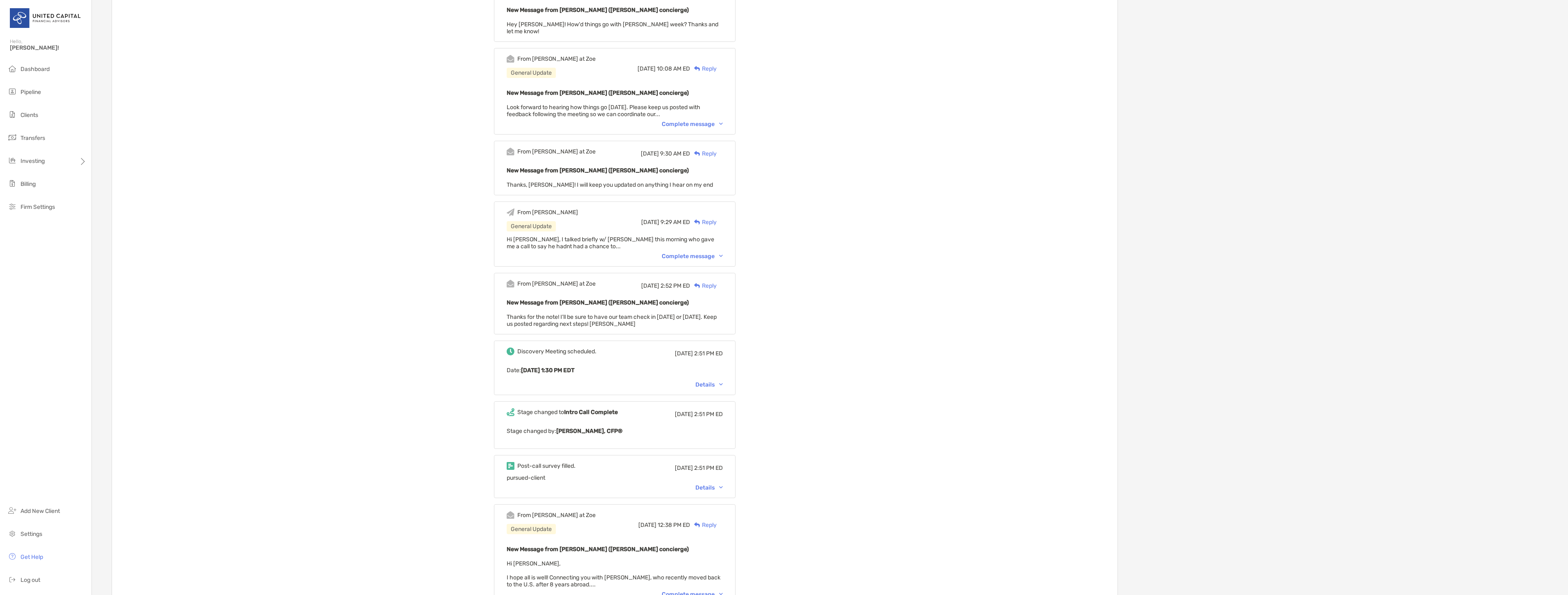
scroll to position [411, 0]
click at [720, 380] on div "Details" at bounding box center [709, 383] width 27 height 7
click at [716, 386] on div "Discovery Meeting scheduled. Mon, Aug 4 2:51 PM ED Date : Tue, Aug 12 1:30 PM E…" at bounding box center [615, 375] width 242 height 71
click at [715, 396] on div "Collapse" at bounding box center [706, 399] width 32 height 7
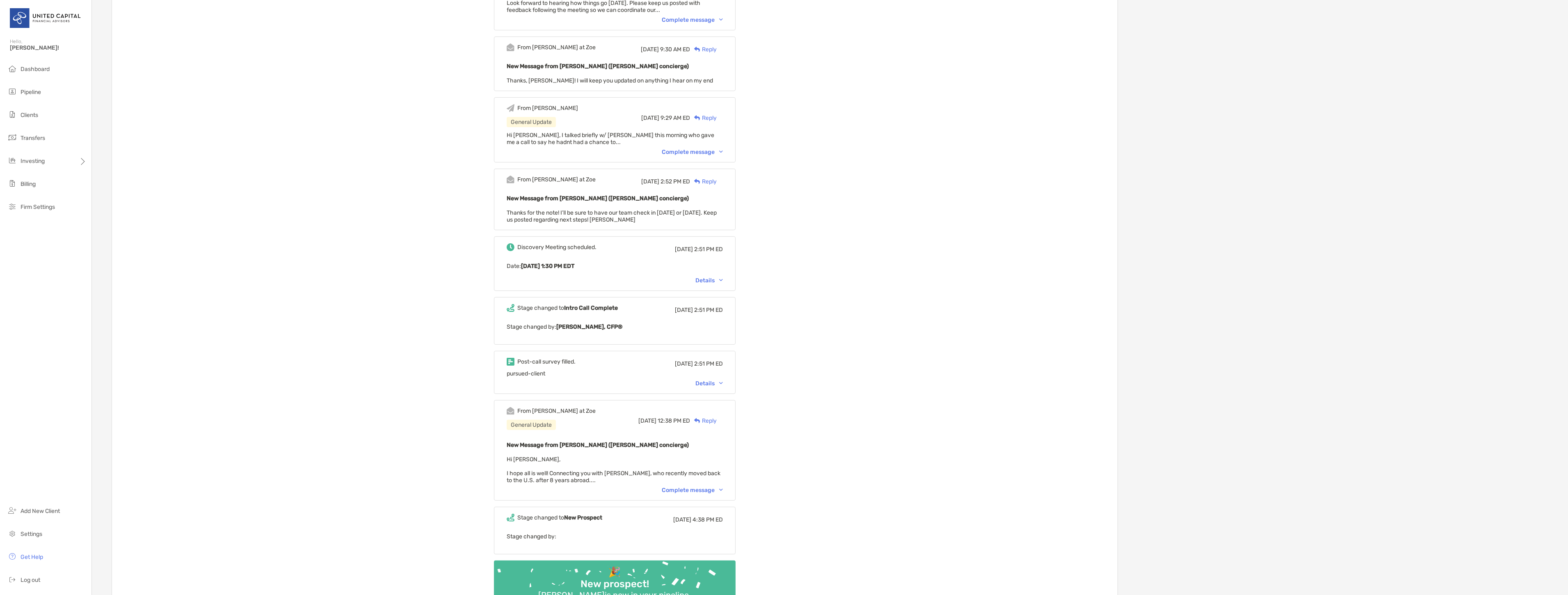
scroll to position [639, 0]
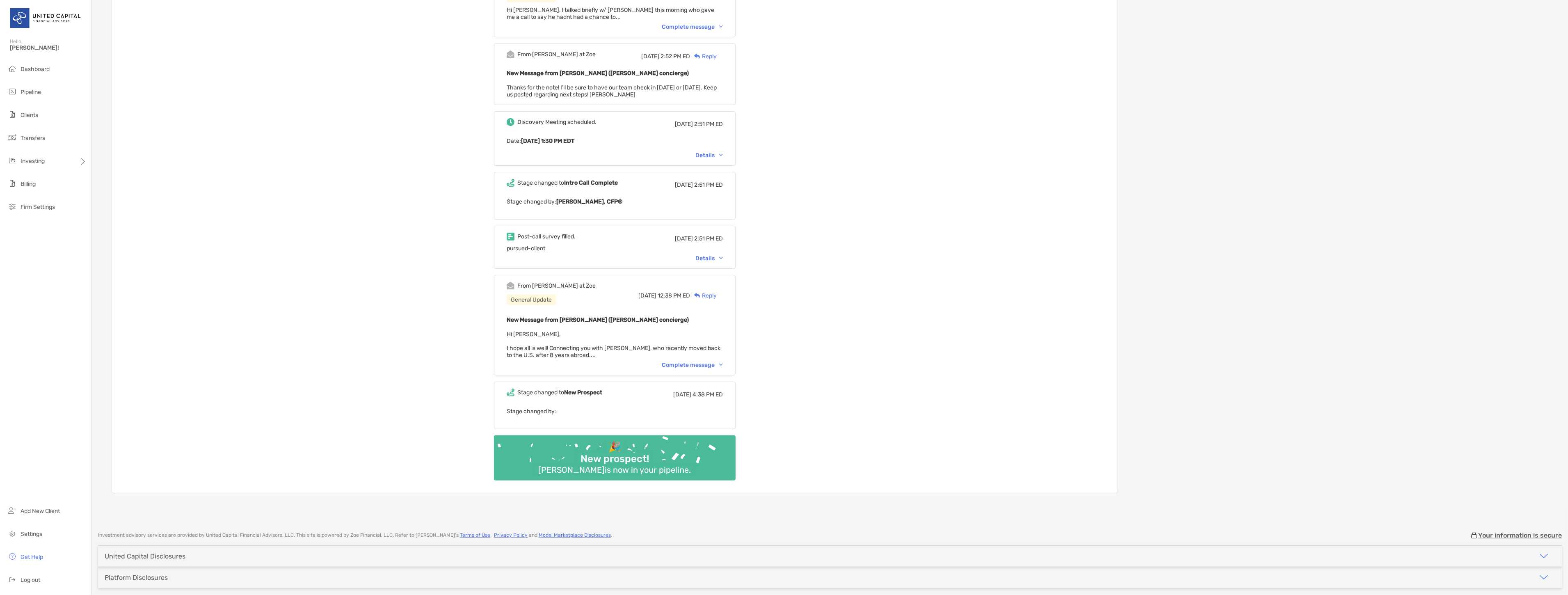
click at [724, 234] on div "Post-call survey filled. Mon, Aug 4 2:51 PM ED pursued-client Details" at bounding box center [615, 247] width 242 height 43
click at [722, 255] on div "Details" at bounding box center [709, 258] width 27 height 7
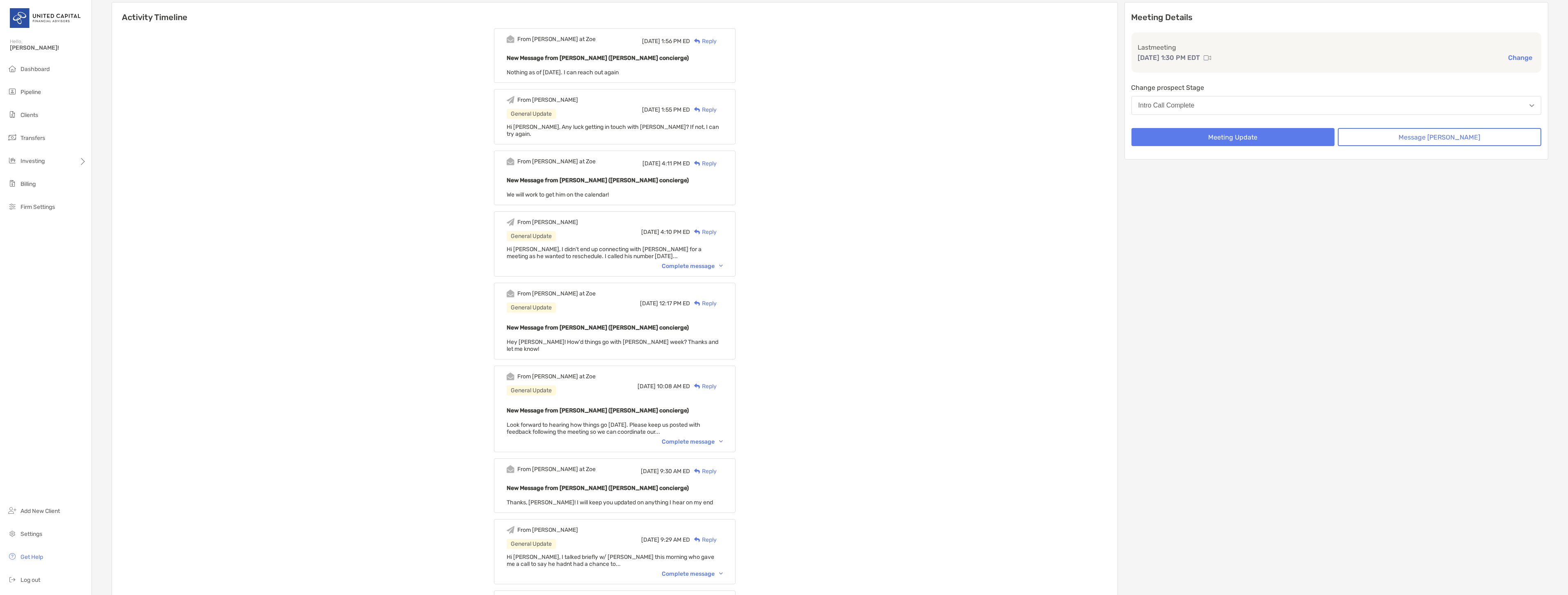
scroll to position [0, 0]
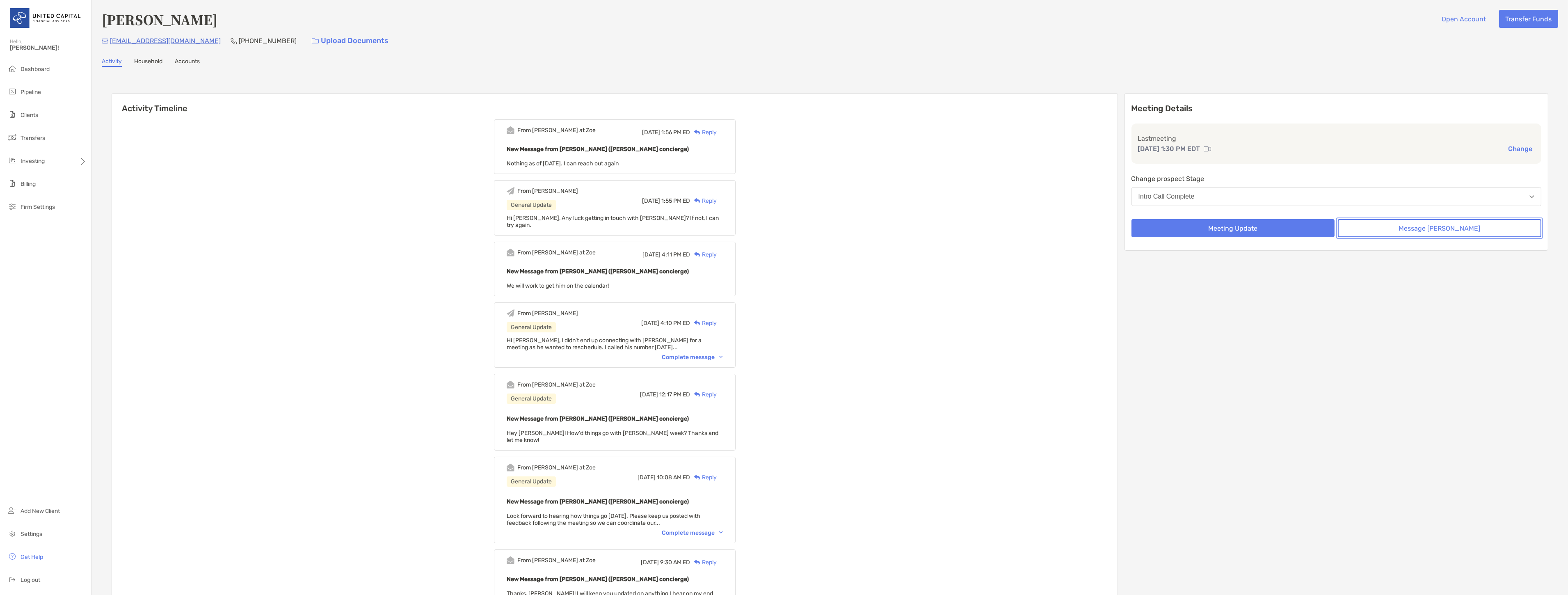
click at [1371, 226] on button "Message Zoe" at bounding box center [1440, 228] width 203 height 18
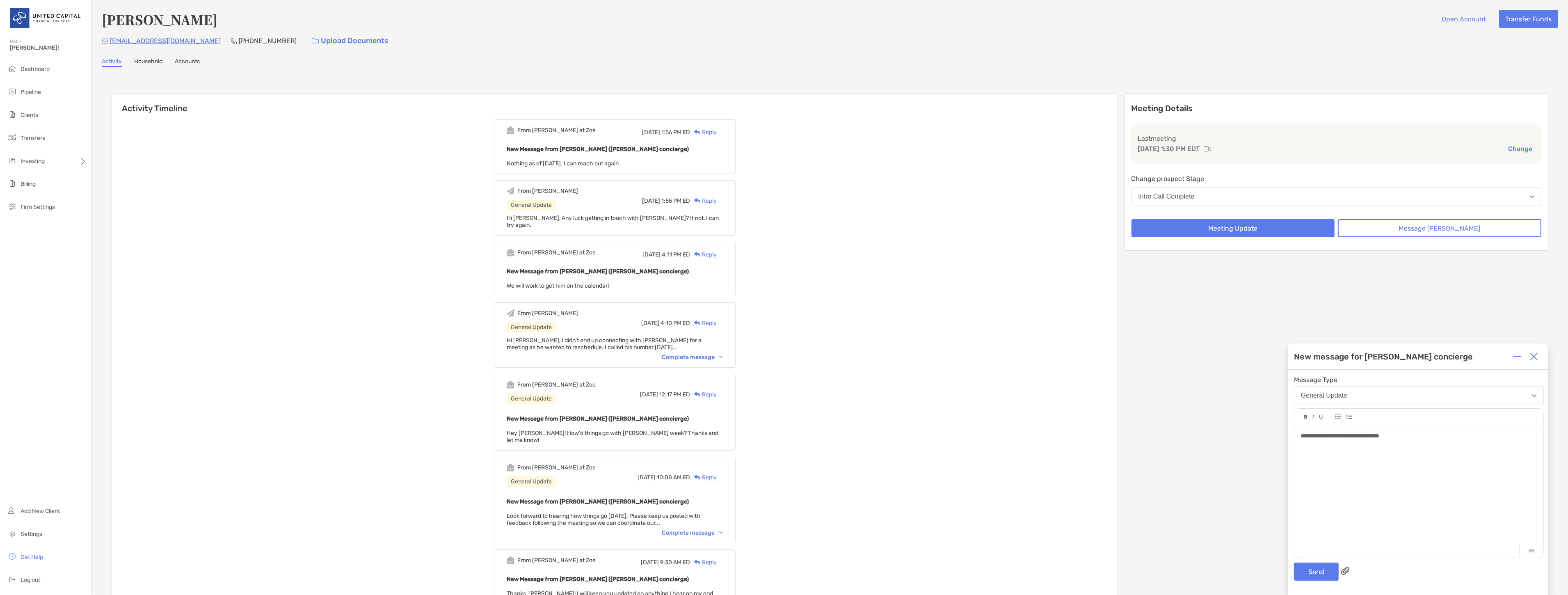
click at [1323, 560] on div "**********" at bounding box center [1418, 483] width 260 height 226
click at [1320, 571] on button "Send" at bounding box center [1317, 571] width 45 height 18
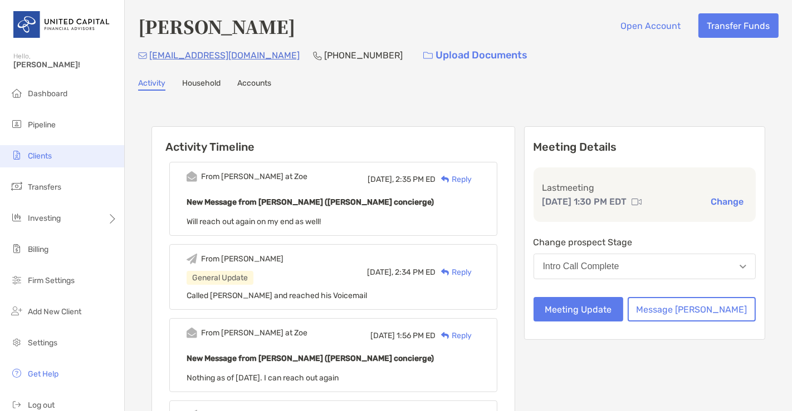
click at [56, 148] on li "Clients" at bounding box center [62, 156] width 124 height 22
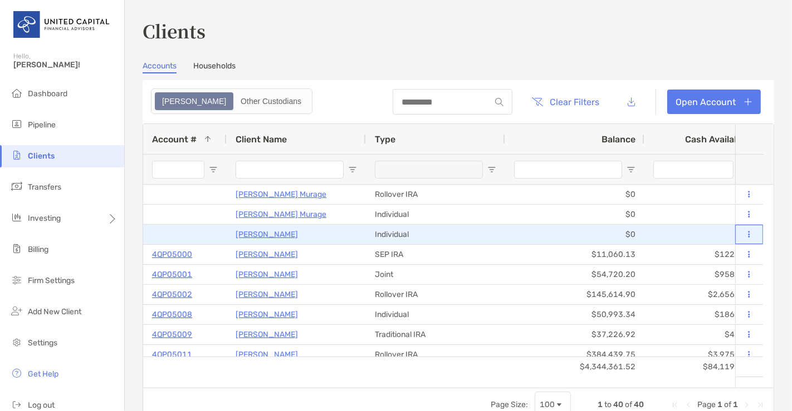
click at [744, 231] on button at bounding box center [749, 234] width 10 height 11
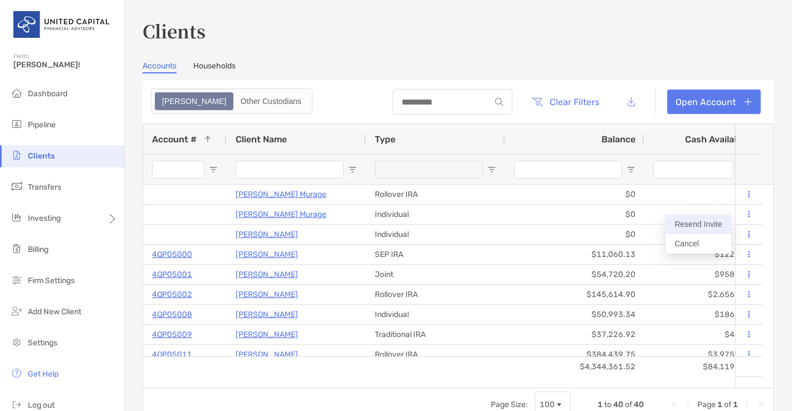
click at [696, 224] on button "Resend Invite" at bounding box center [698, 224] width 66 height 19
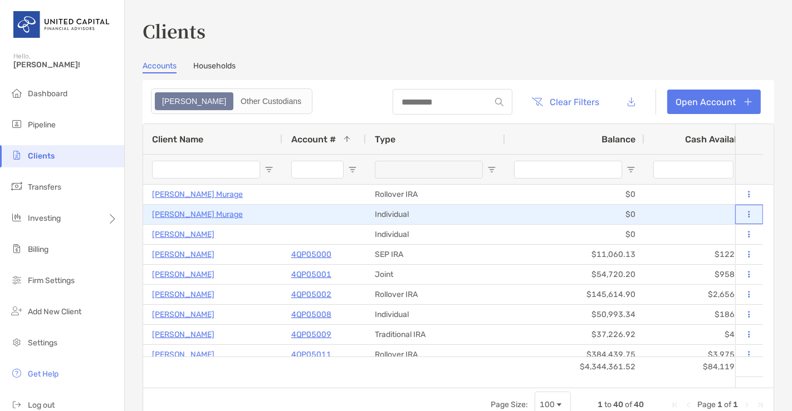
click at [748, 216] on icon at bounding box center [749, 214] width 2 height 7
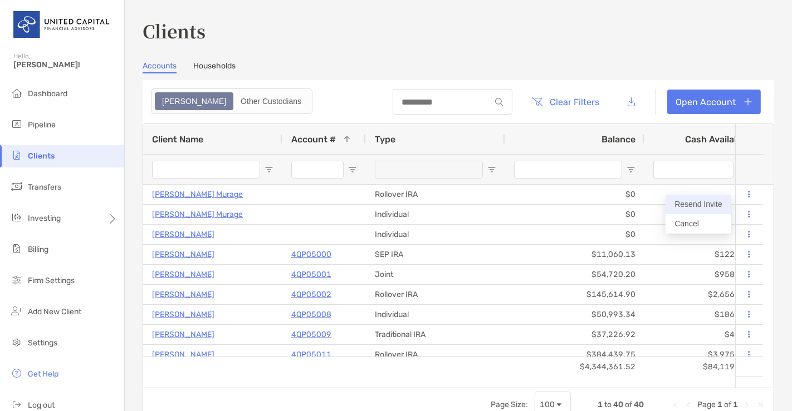
click at [685, 203] on button "Resend Invite" at bounding box center [698, 204] width 66 height 19
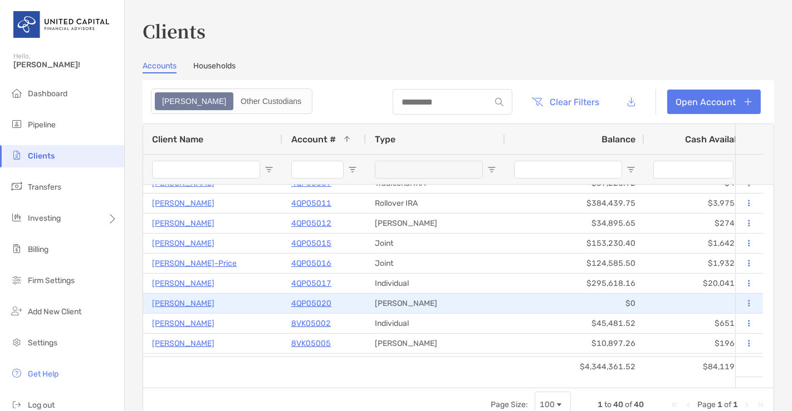
click at [167, 304] on p "[PERSON_NAME]" at bounding box center [183, 304] width 62 height 14
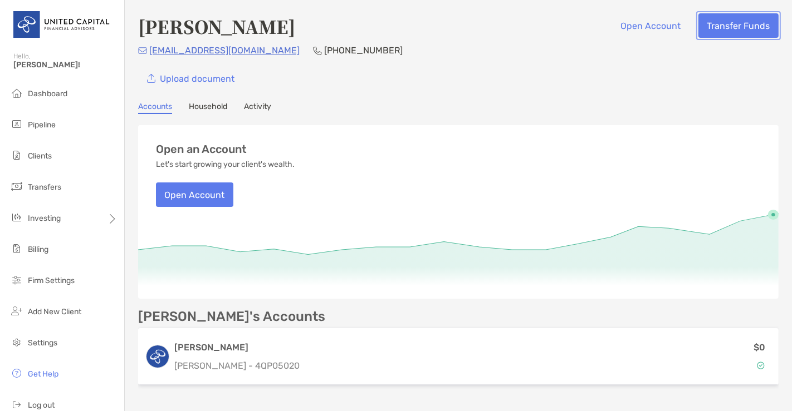
click at [704, 23] on button "Transfer Funds" at bounding box center [738, 25] width 80 height 24
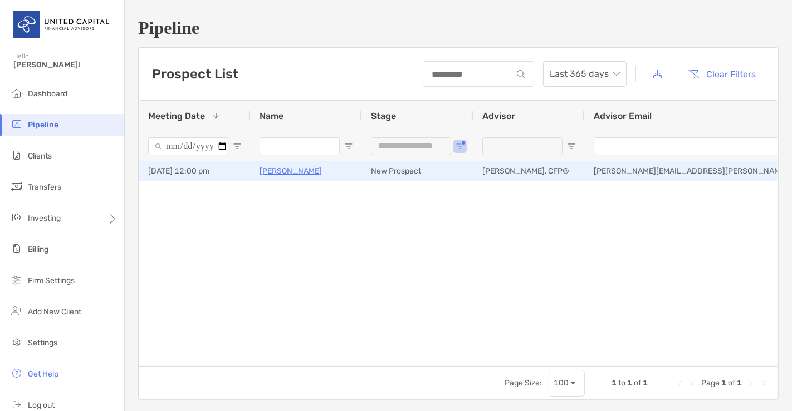
click at [291, 174] on p "[PERSON_NAME]" at bounding box center [290, 171] width 62 height 14
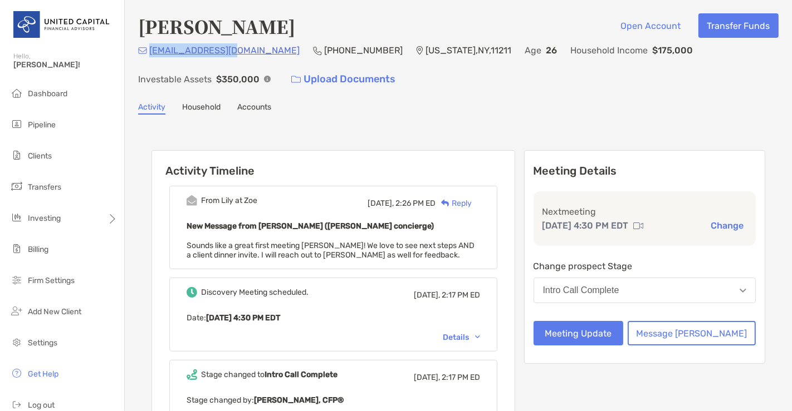
drag, startPoint x: 232, startPoint y: 52, endPoint x: 151, endPoint y: 51, distance: 81.3
click at [151, 51] on div "[EMAIL_ADDRESS][DOMAIN_NAME] (978) 886-[GEOGRAPHIC_DATA][US_STATE] Age [DEMOGRA…" at bounding box center [458, 67] width 640 height 48
copy p "[EMAIL_ADDRESS][DOMAIN_NAME]"
click at [261, 65] on div "[EMAIL_ADDRESS][DOMAIN_NAME] (978) 886-[GEOGRAPHIC_DATA][US_STATE] Age [DEMOGRA…" at bounding box center [458, 67] width 640 height 48
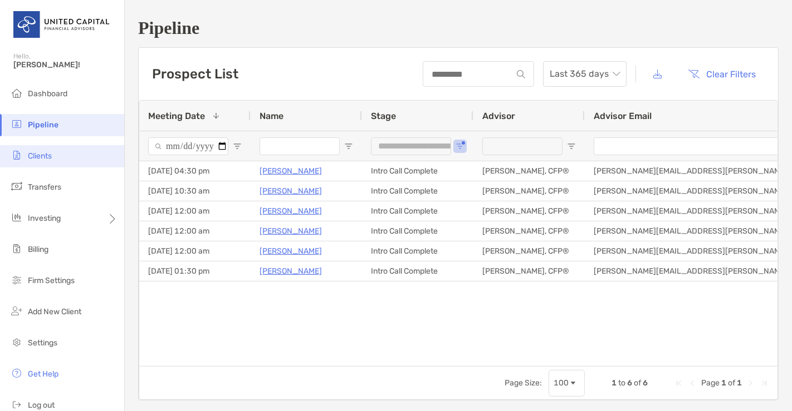
click at [47, 164] on li "Clients" at bounding box center [62, 156] width 124 height 22
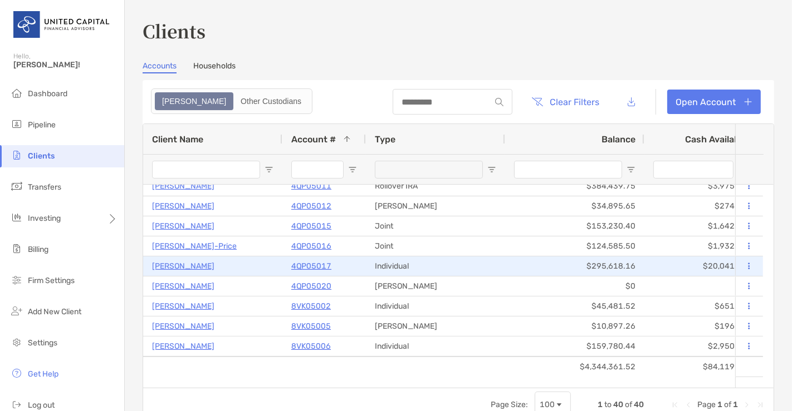
scroll to position [170, 0]
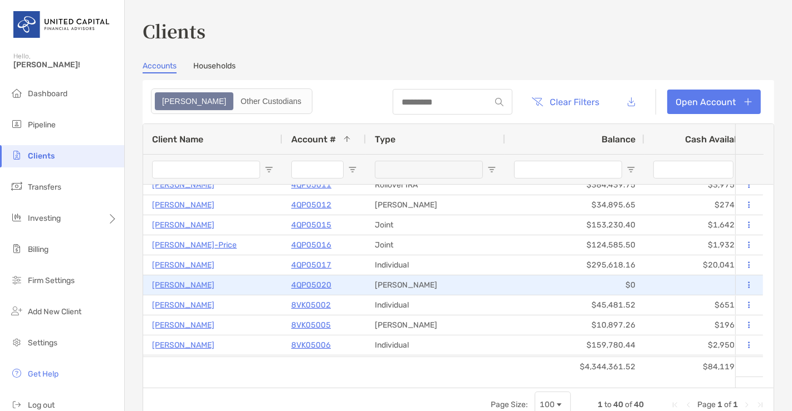
click at [195, 287] on p "[PERSON_NAME]" at bounding box center [183, 285] width 62 height 14
